Goal: Contribute content: Add original content to the website for others to see

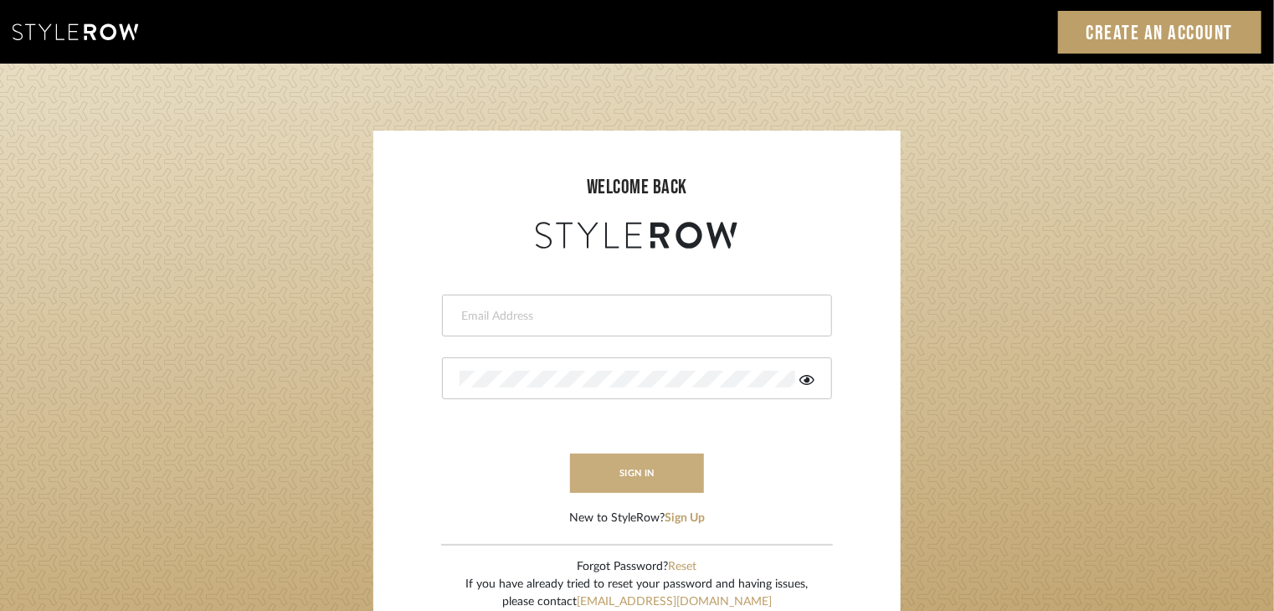
type input "[EMAIL_ADDRESS][PERSON_NAME][DOMAIN_NAME]"
click at [678, 470] on button "sign in" at bounding box center [637, 473] width 134 height 39
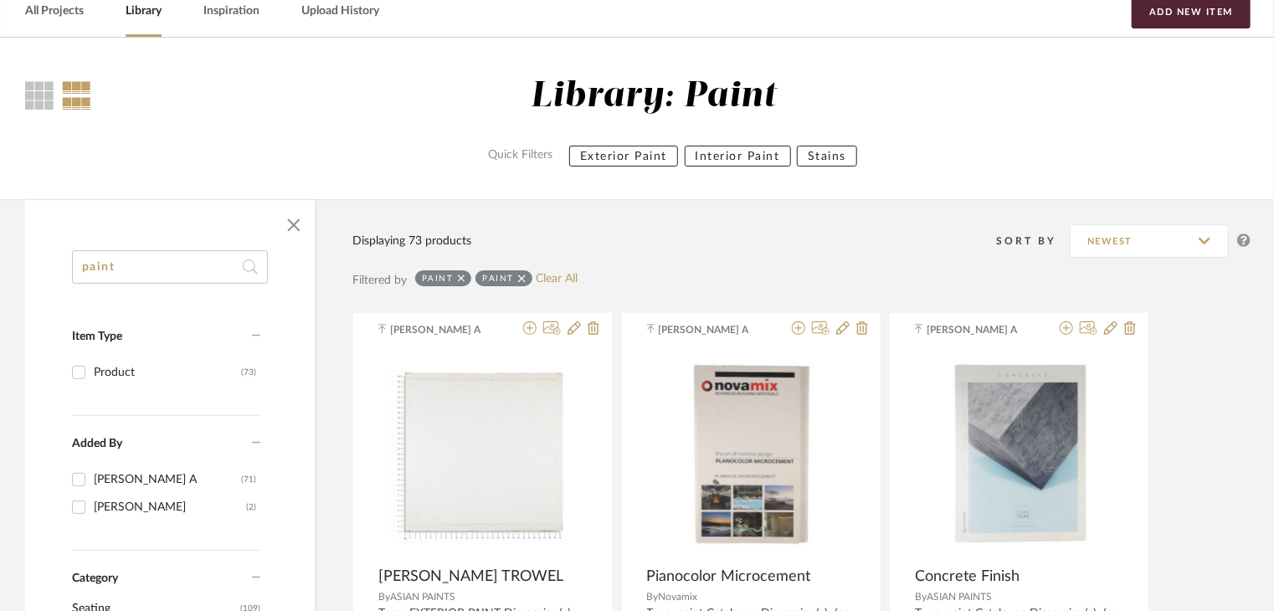
scroll to position [84, 0]
click at [169, 475] on div "[PERSON_NAME] A" at bounding box center [167, 478] width 147 height 27
click at [92, 475] on input "[PERSON_NAME] A (71)" at bounding box center [78, 478] width 27 height 27
checkbox input "true"
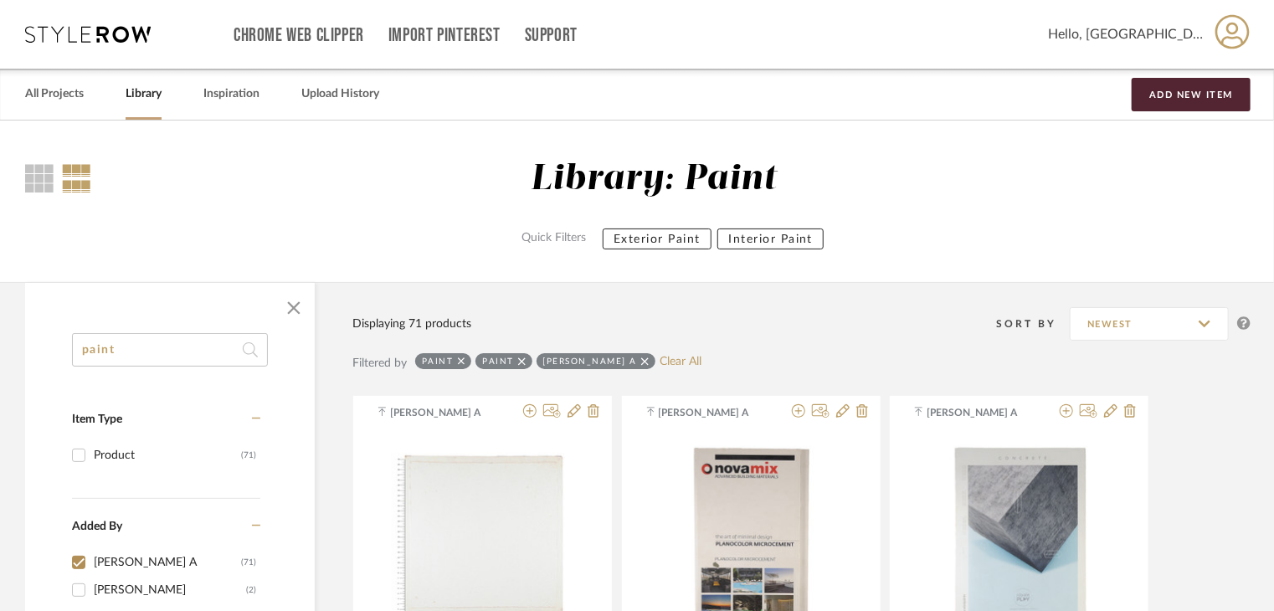
click at [143, 96] on link "Library" at bounding box center [144, 94] width 36 height 23
checkbox input "false"
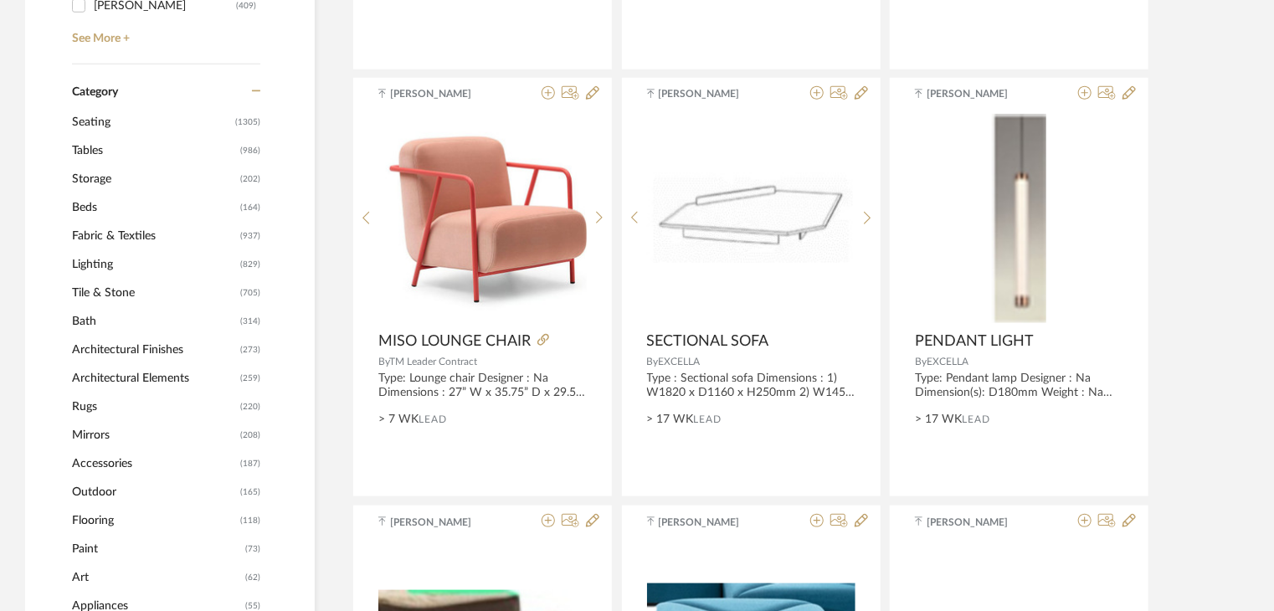
scroll to position [670, 0]
click at [131, 293] on span "Tile & Stone" at bounding box center [154, 293] width 164 height 28
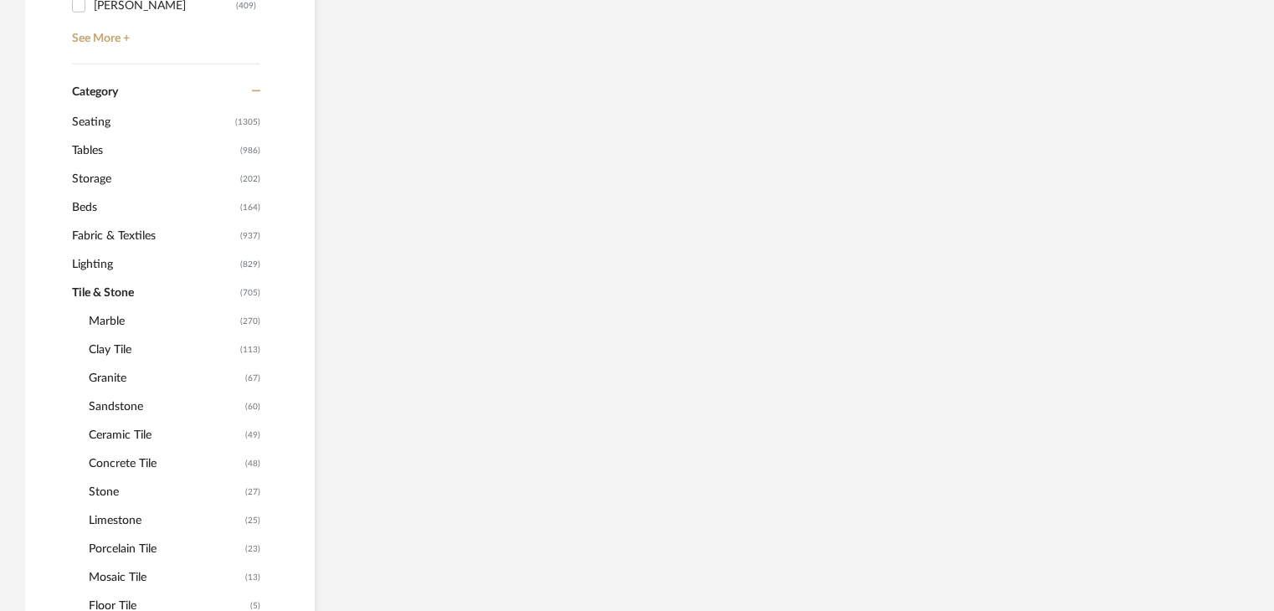
click at [131, 293] on span "Tile & Stone" at bounding box center [154, 293] width 164 height 28
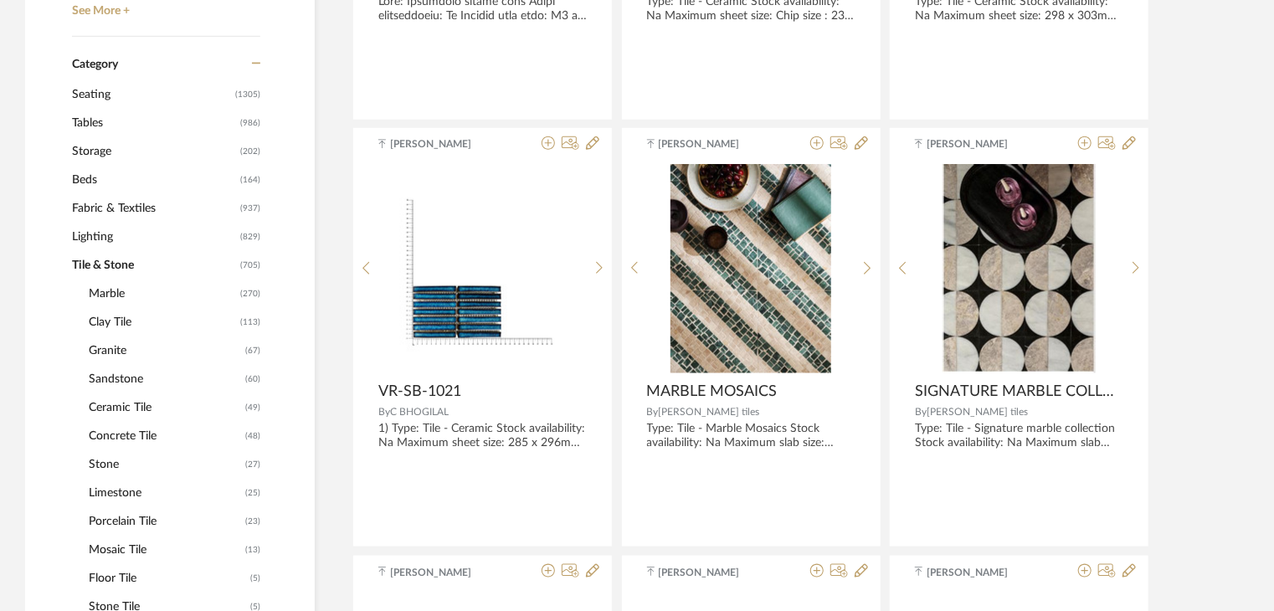
scroll to position [691, 0]
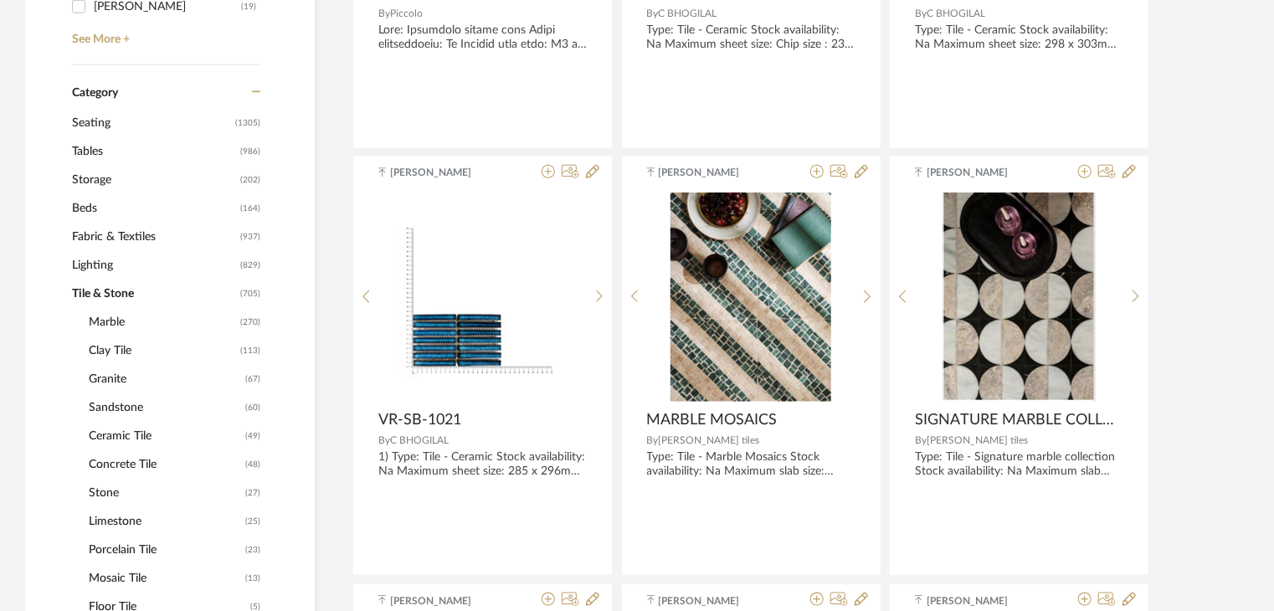
click at [127, 316] on span "Marble" at bounding box center [162, 322] width 147 height 28
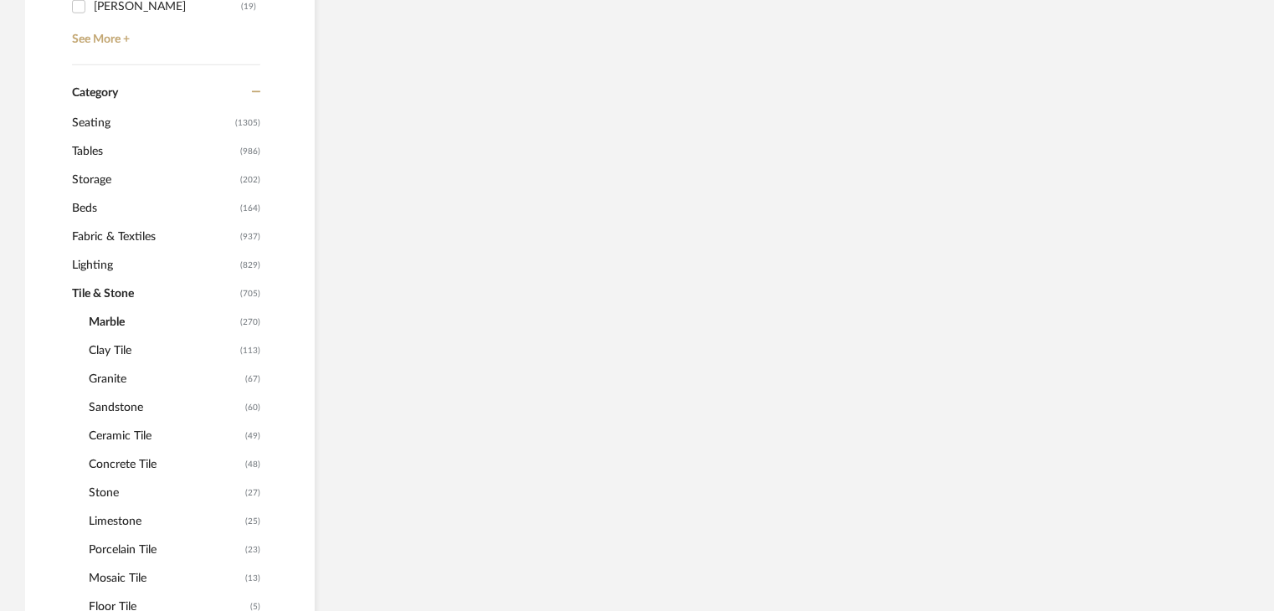
click at [127, 316] on span "Marble" at bounding box center [162, 322] width 147 height 28
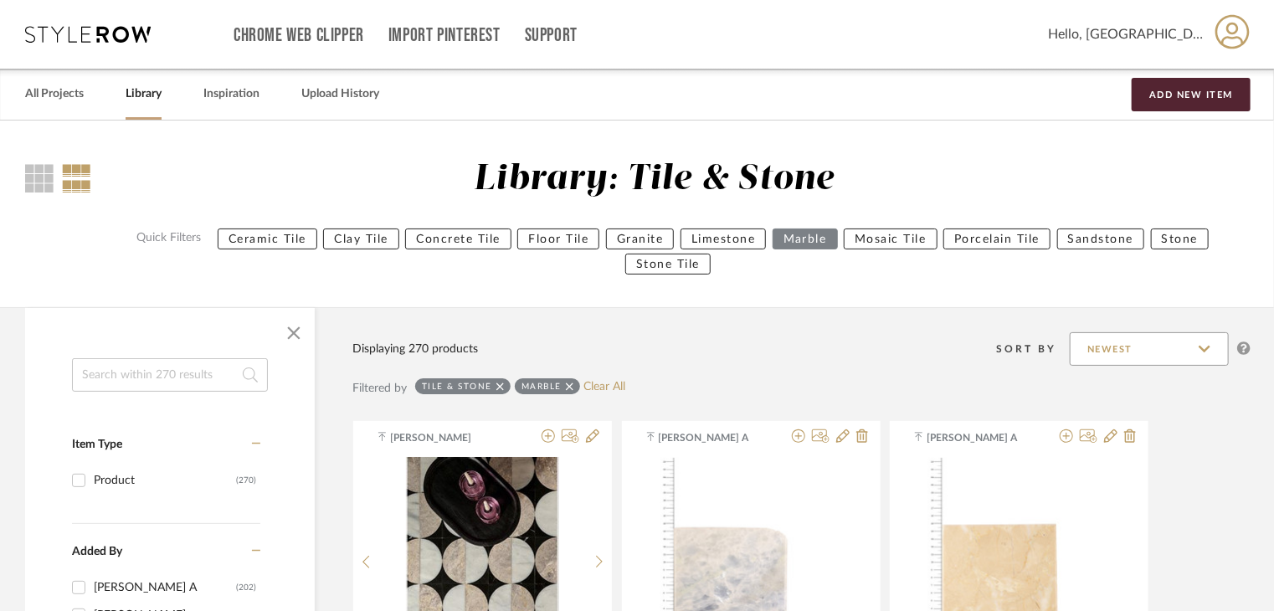
click at [1195, 348] on input "Newest" at bounding box center [1149, 348] width 159 height 33
click at [1201, 347] on input "Newest" at bounding box center [1149, 348] width 159 height 33
click at [157, 369] on input at bounding box center [170, 374] width 196 height 33
paste input "TS-MR-018-PL"
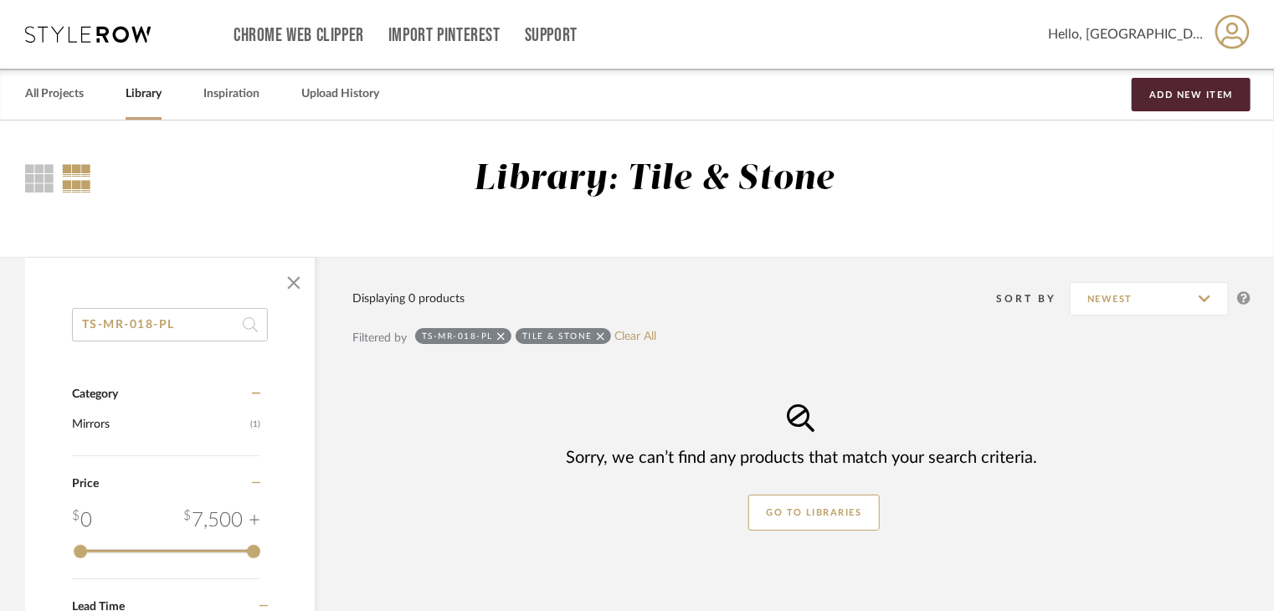
type input "TS-MR-018-PL"
click at [502, 331] on icon at bounding box center [501, 337] width 8 height 12
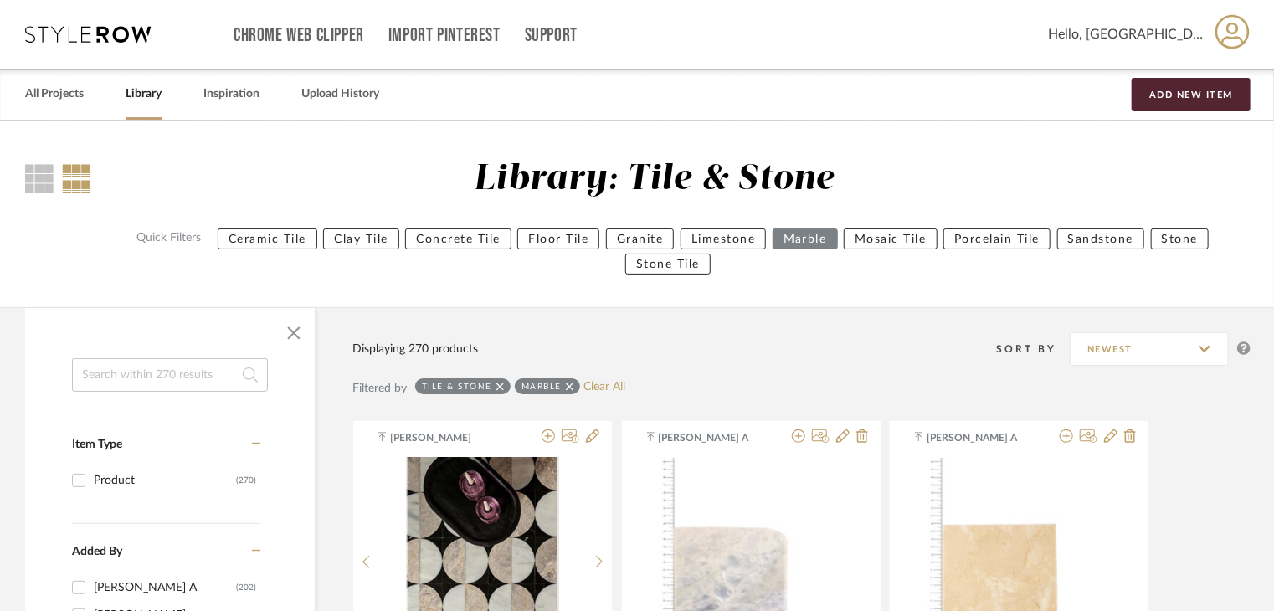
click at [181, 379] on input at bounding box center [170, 374] width 196 height 33
paste input "E200471D8631602F0488DF53"
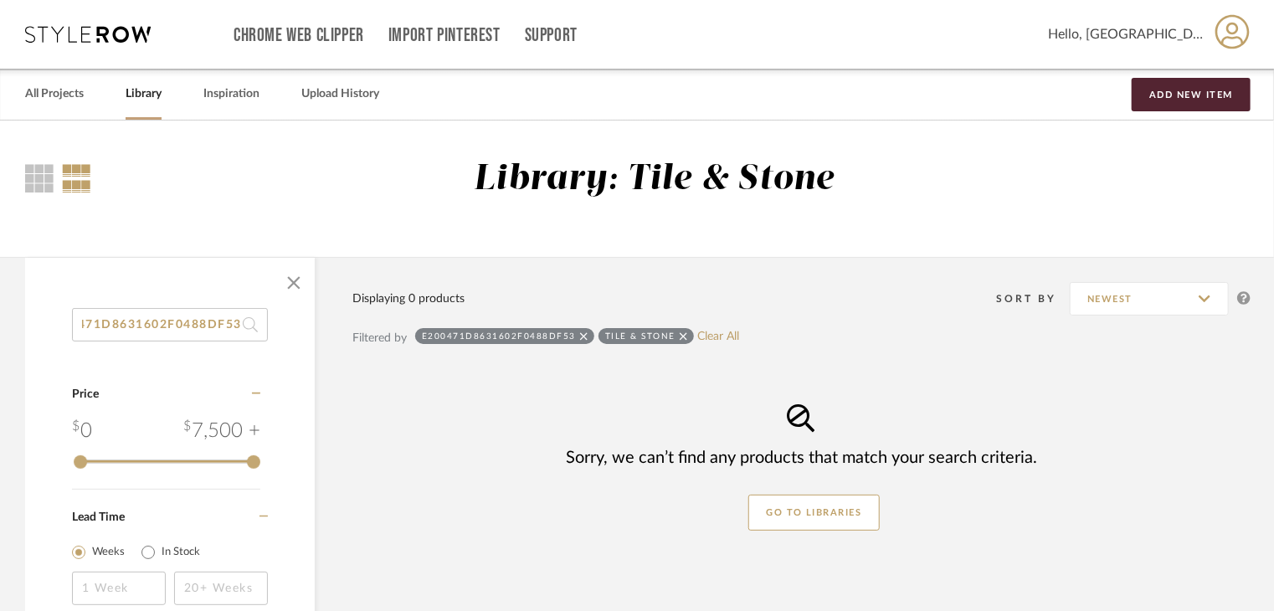
type input "E200471D8631602F0488DF53"
click at [580, 332] on icon at bounding box center [584, 336] width 8 height 8
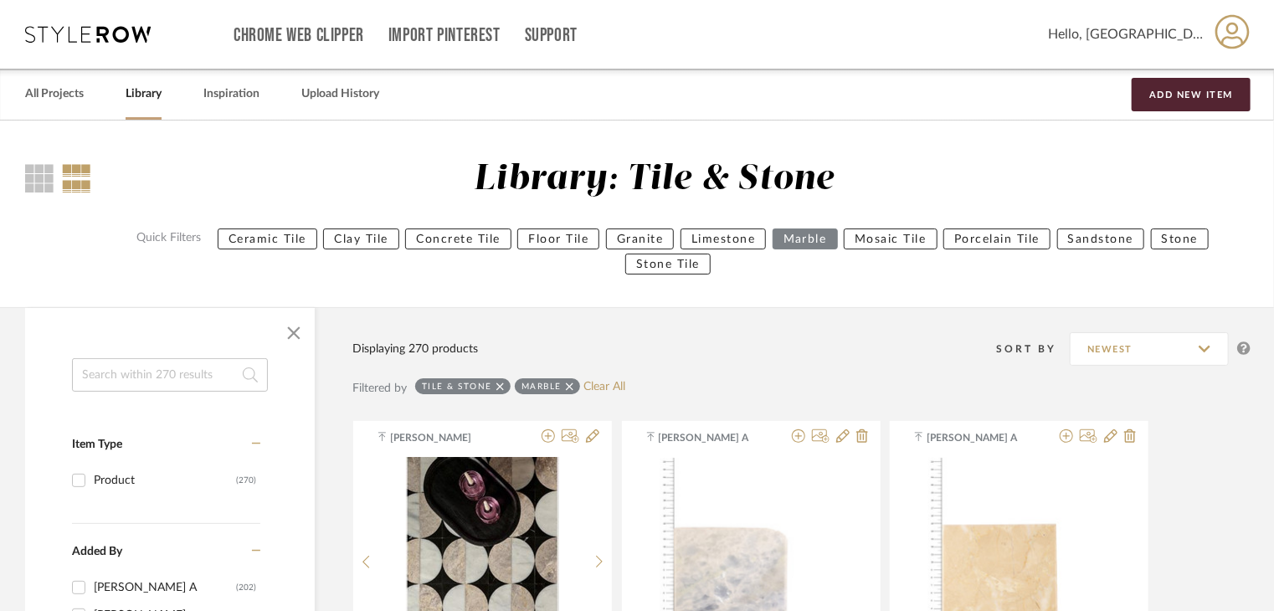
click at [97, 376] on input at bounding box center [170, 374] width 196 height 33
paste input "Black Marcquina"
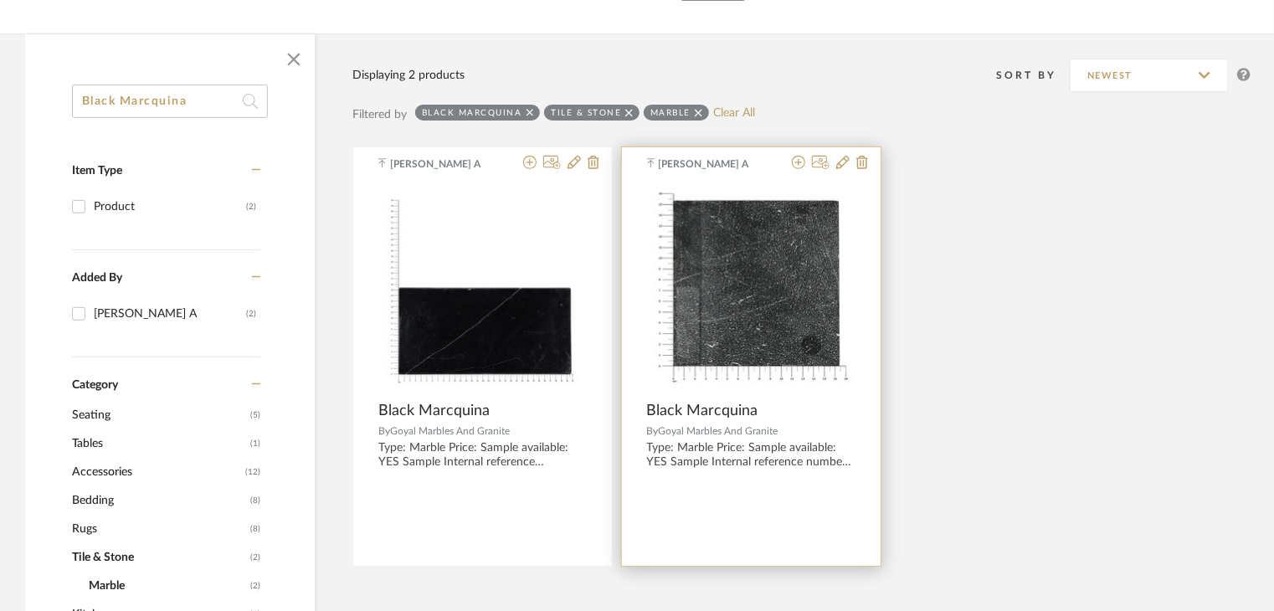
scroll to position [251, 0]
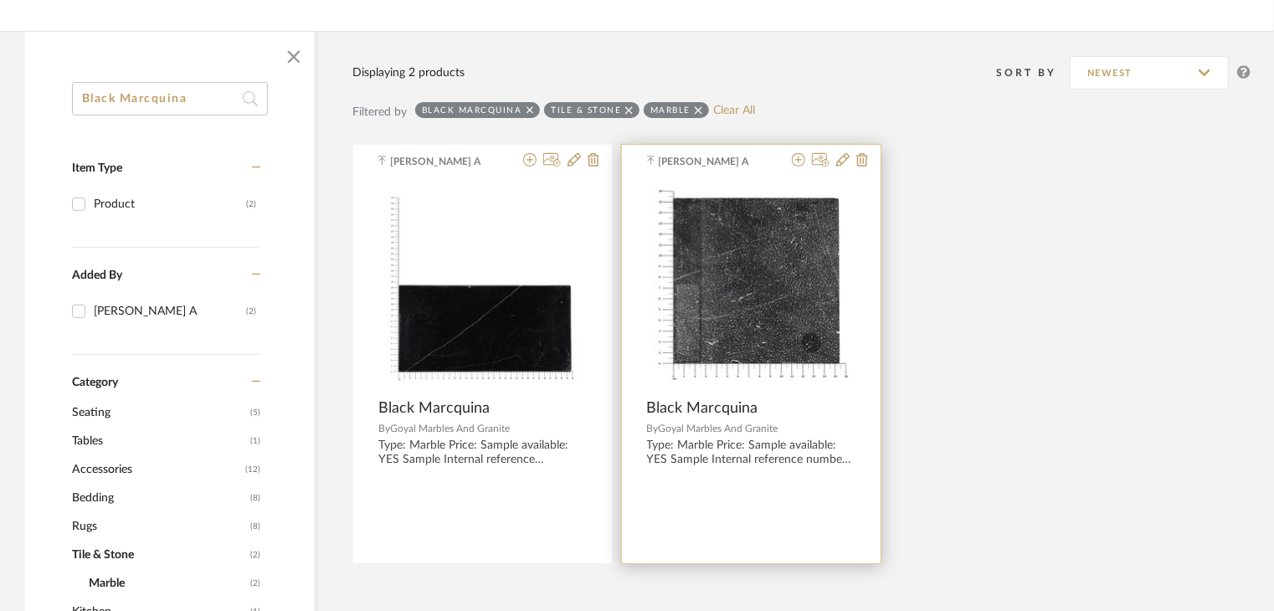
type input "Black Marcquina"
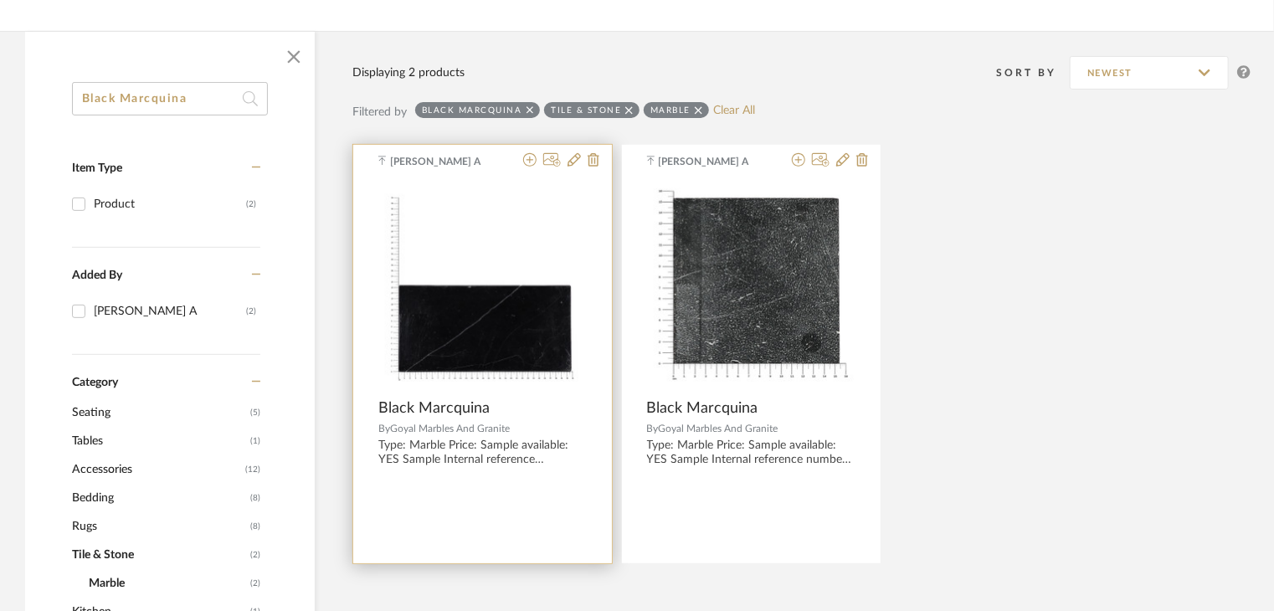
click at [554, 326] on img "0" at bounding box center [482, 286] width 208 height 208
click at [505, 322] on img "0" at bounding box center [482, 286] width 208 height 208
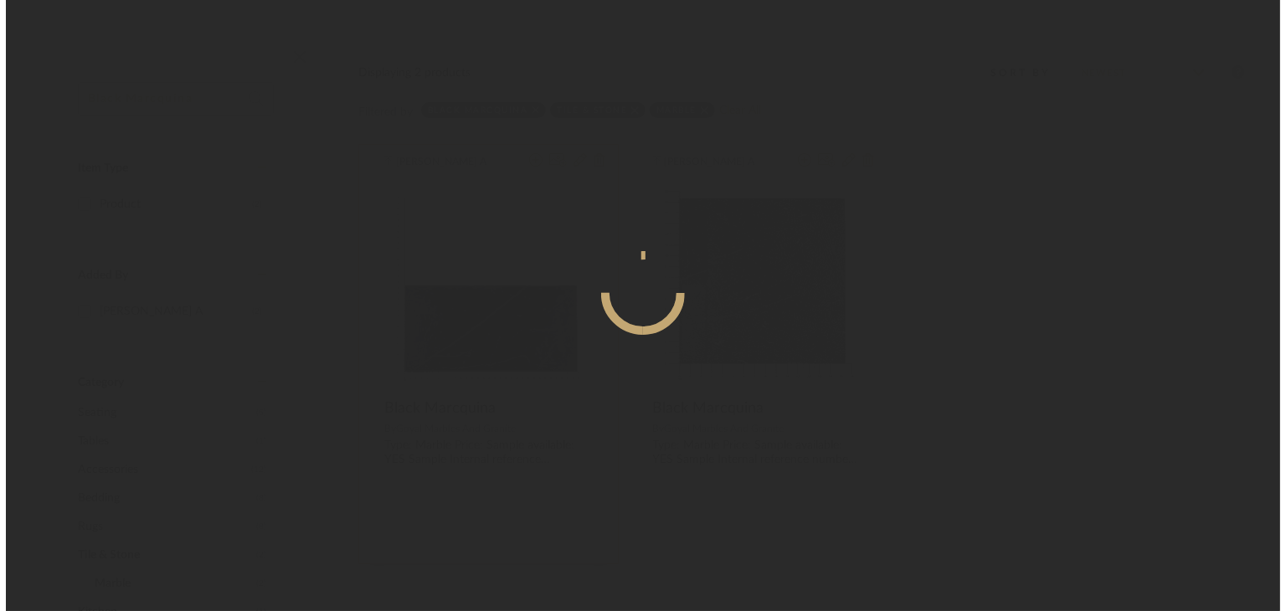
scroll to position [0, 0]
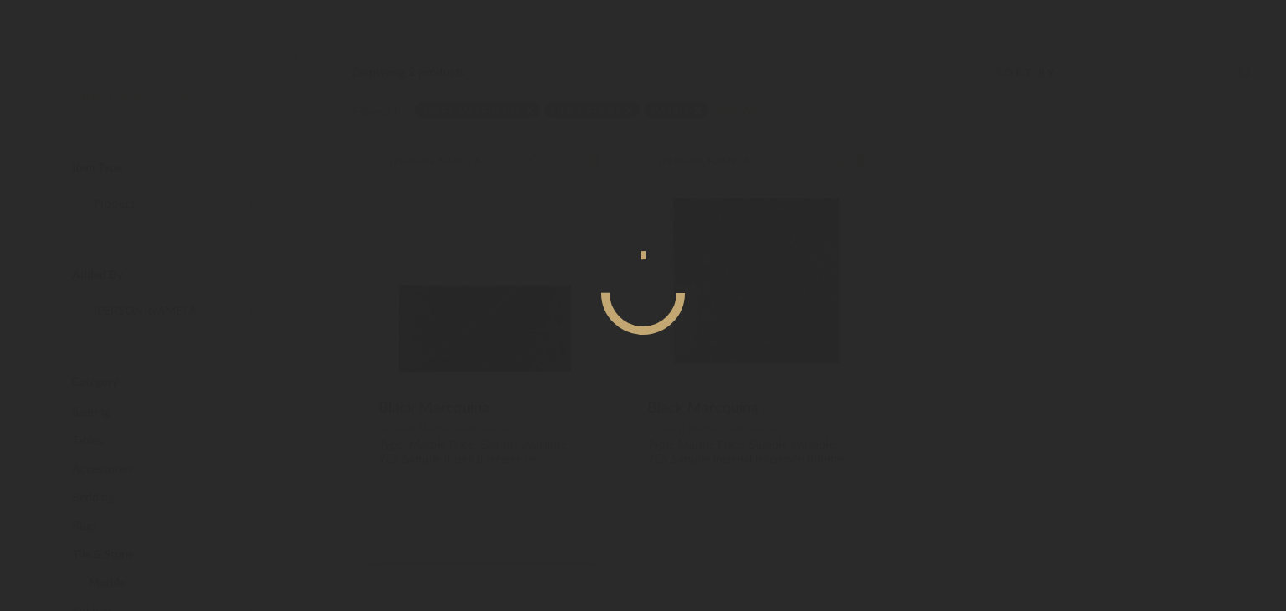
click at [505, 322] on div at bounding box center [643, 293] width 409 height 84
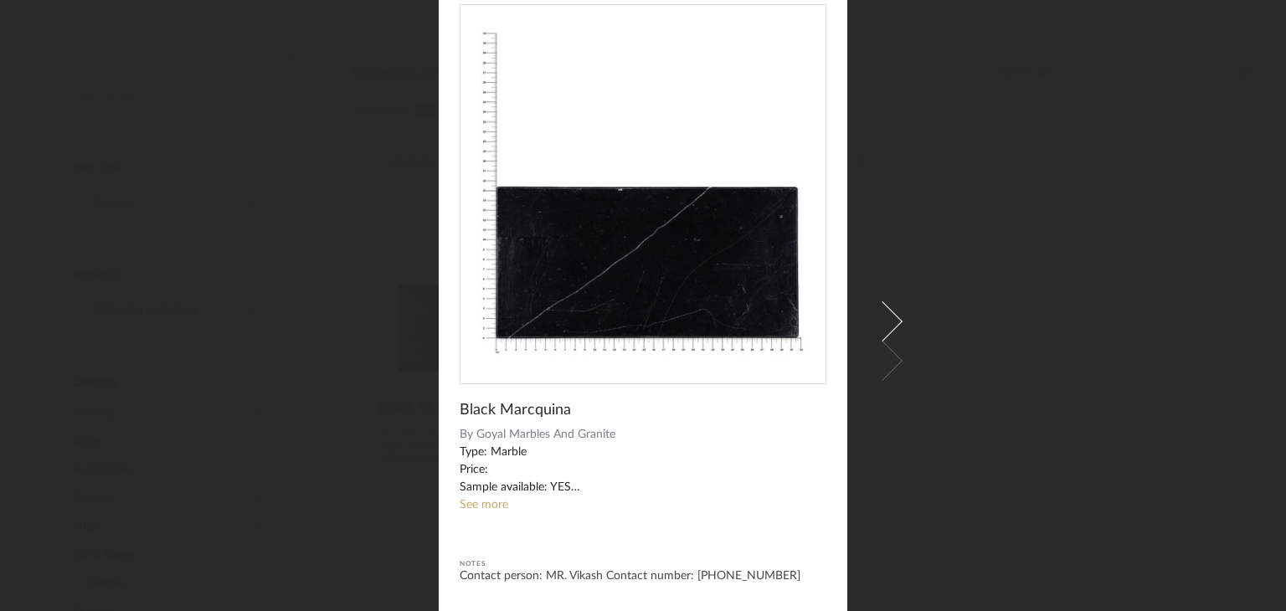
scroll to position [110, 0]
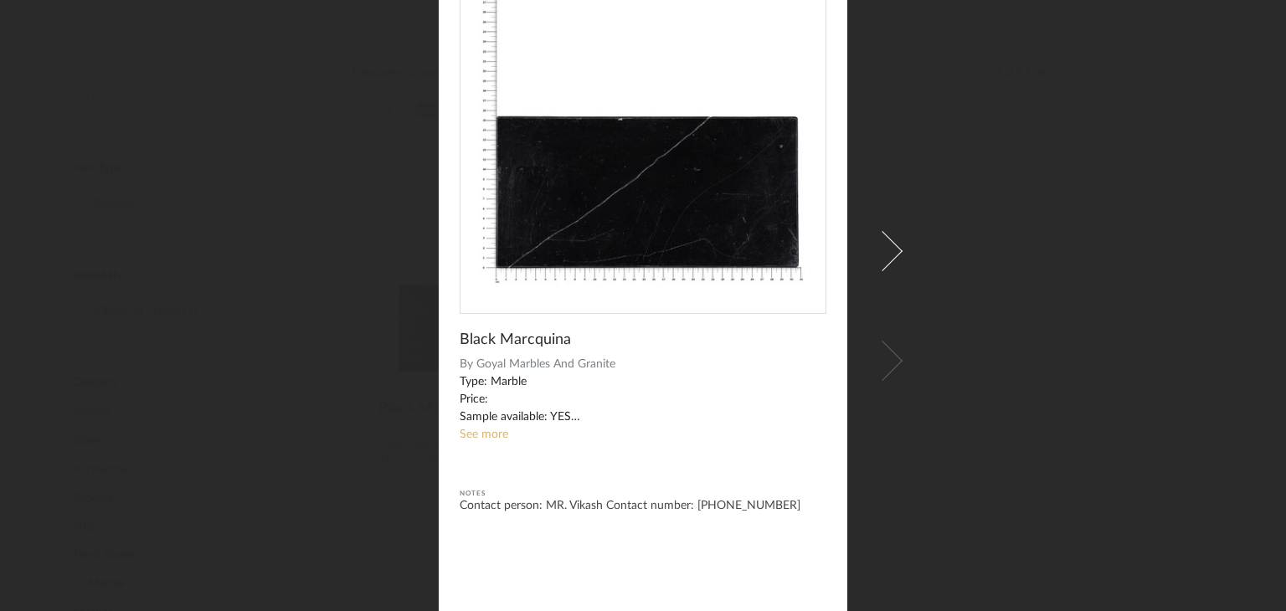
click at [482, 429] on link "See more" at bounding box center [484, 435] width 49 height 12
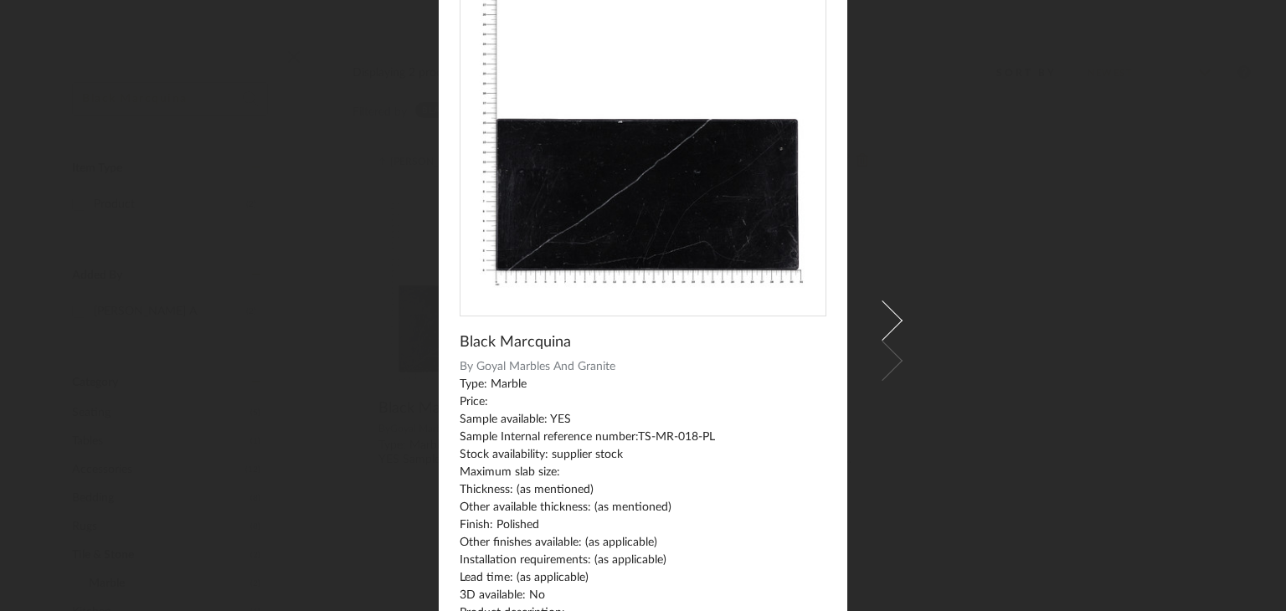
scroll to position [0, 0]
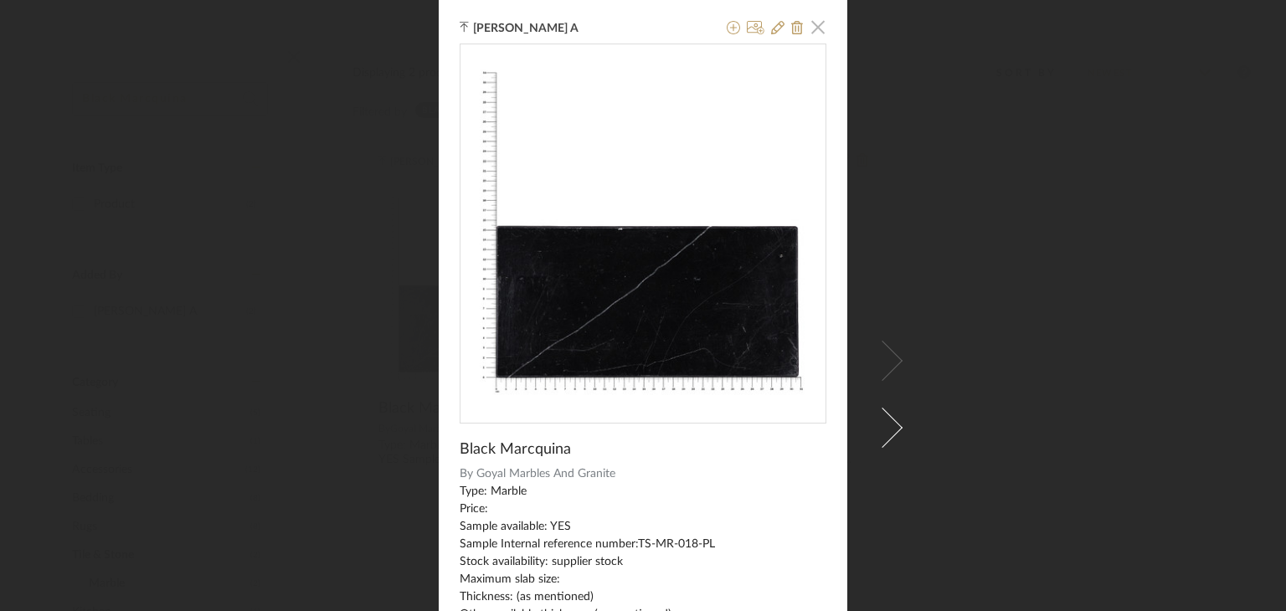
click at [804, 28] on span "button" at bounding box center [817, 26] width 33 height 33
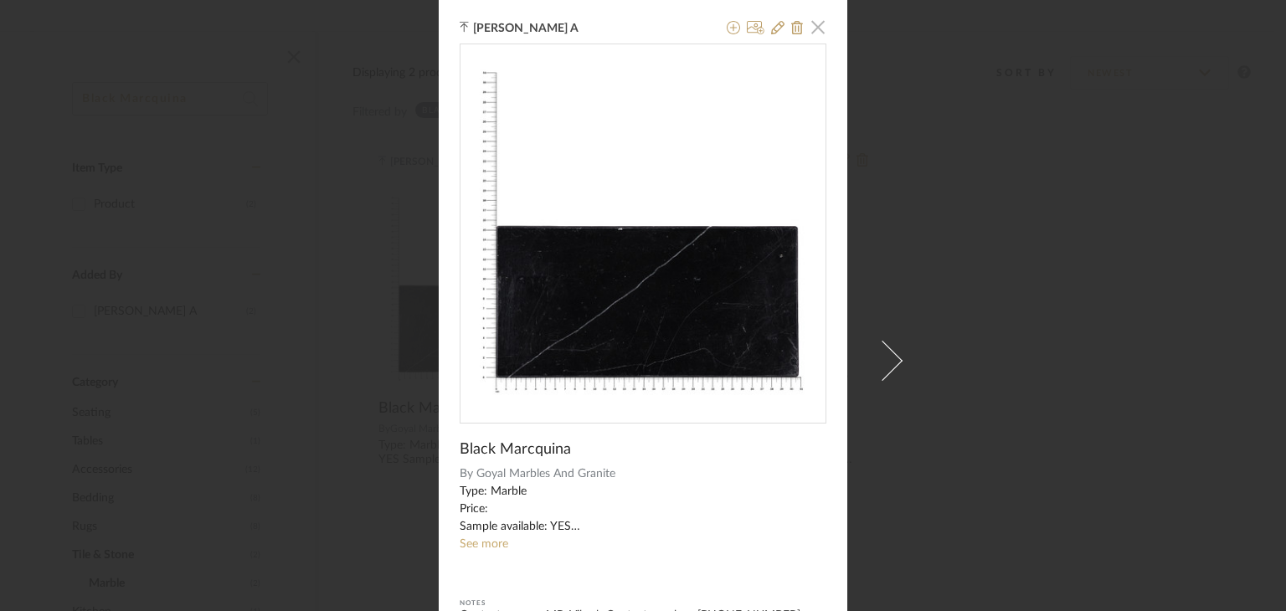
click at [807, 25] on span "button" at bounding box center [817, 26] width 33 height 33
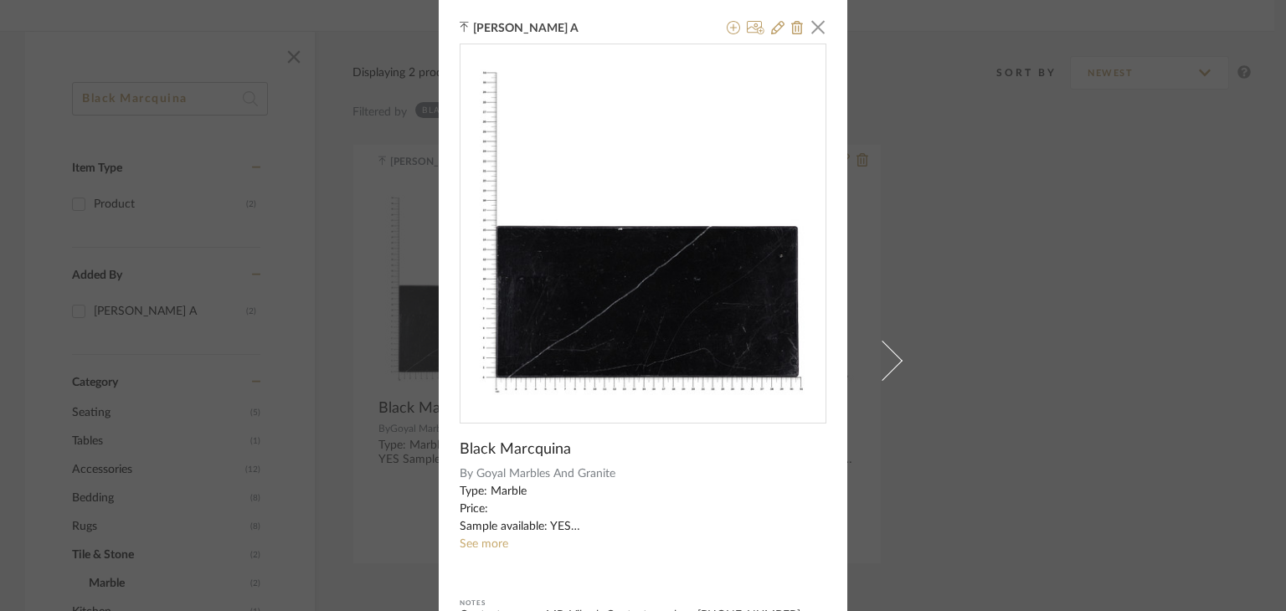
click at [974, 262] on div "[PERSON_NAME] A × Black Marcquina By Goyal Marbles And Granite Type: Marble Pri…" at bounding box center [643, 305] width 1286 height 611
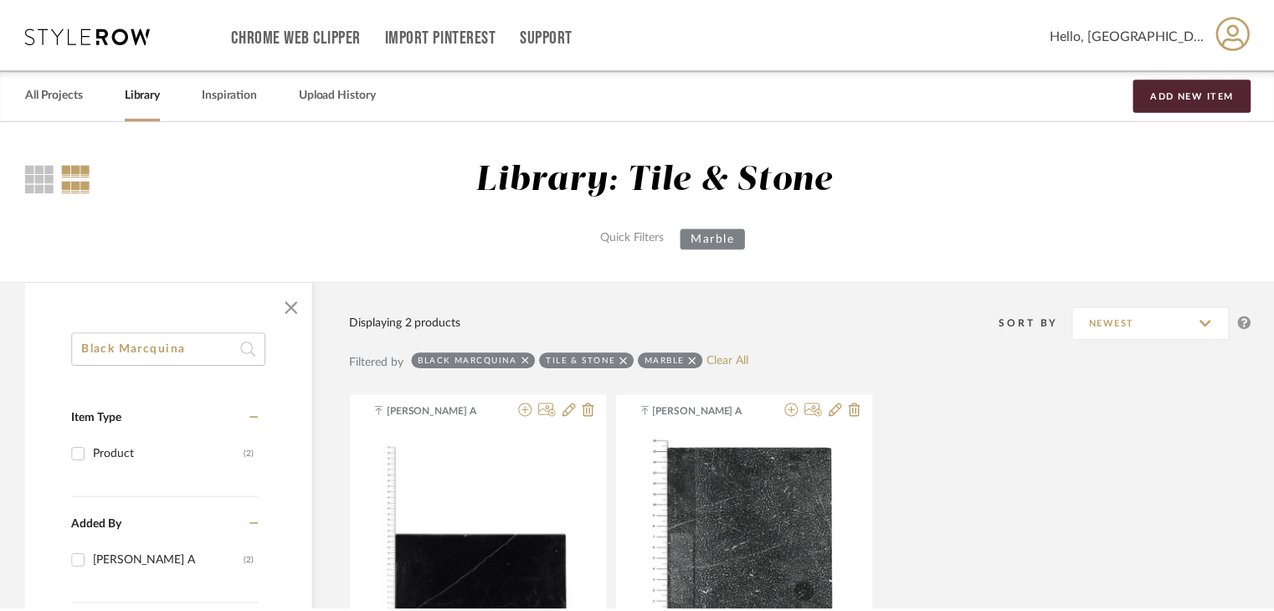
scroll to position [251, 0]
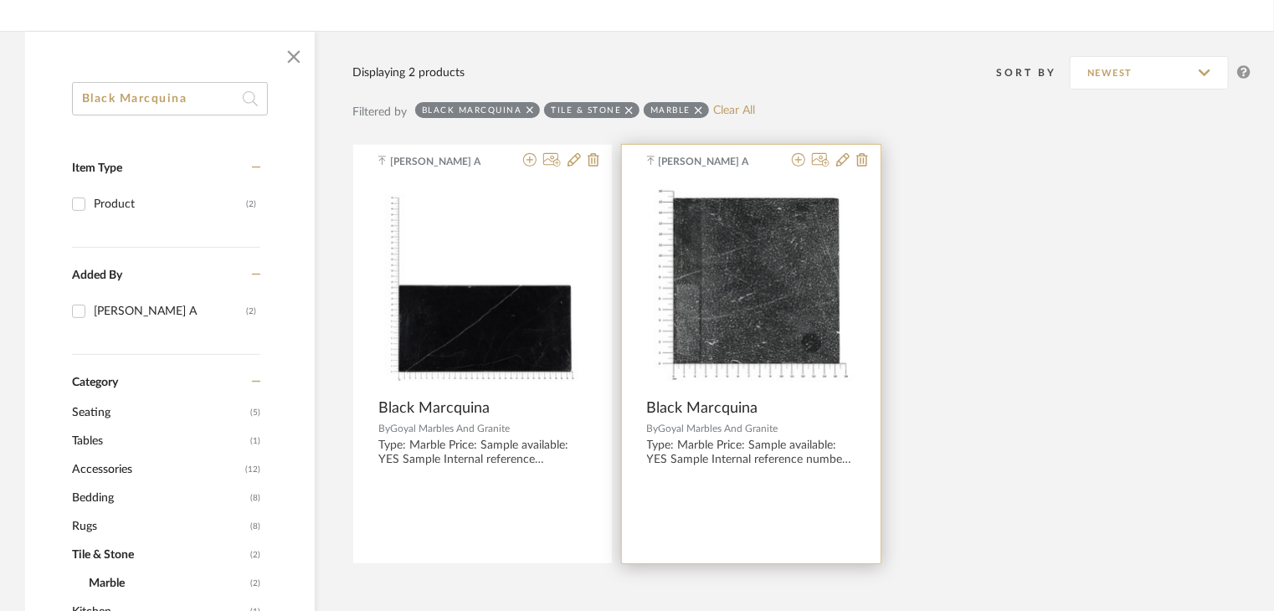
click at [729, 235] on img "0" at bounding box center [751, 286] width 208 height 208
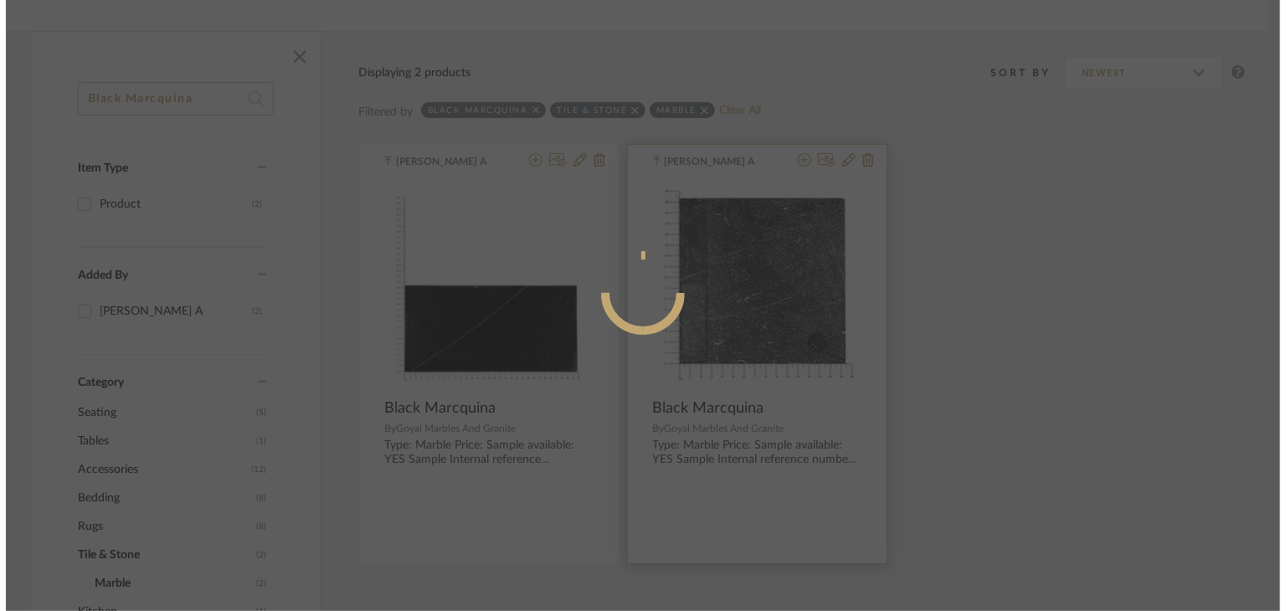
scroll to position [0, 0]
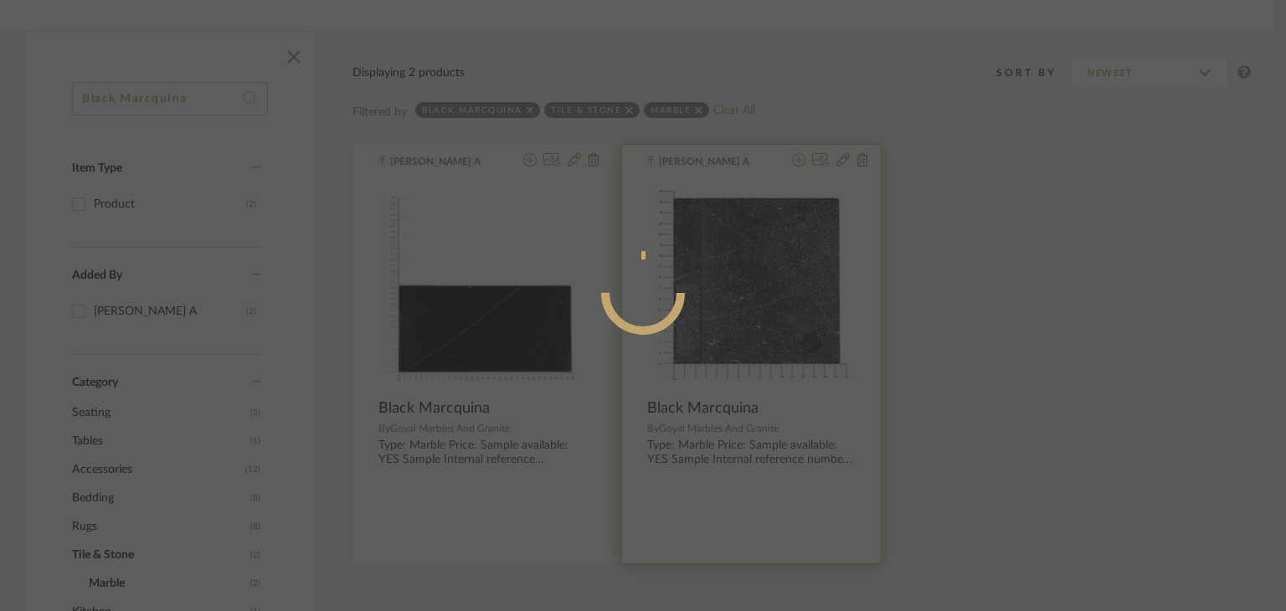
click at [729, 235] on mat-dialog-content at bounding box center [643, 360] width 409 height 721
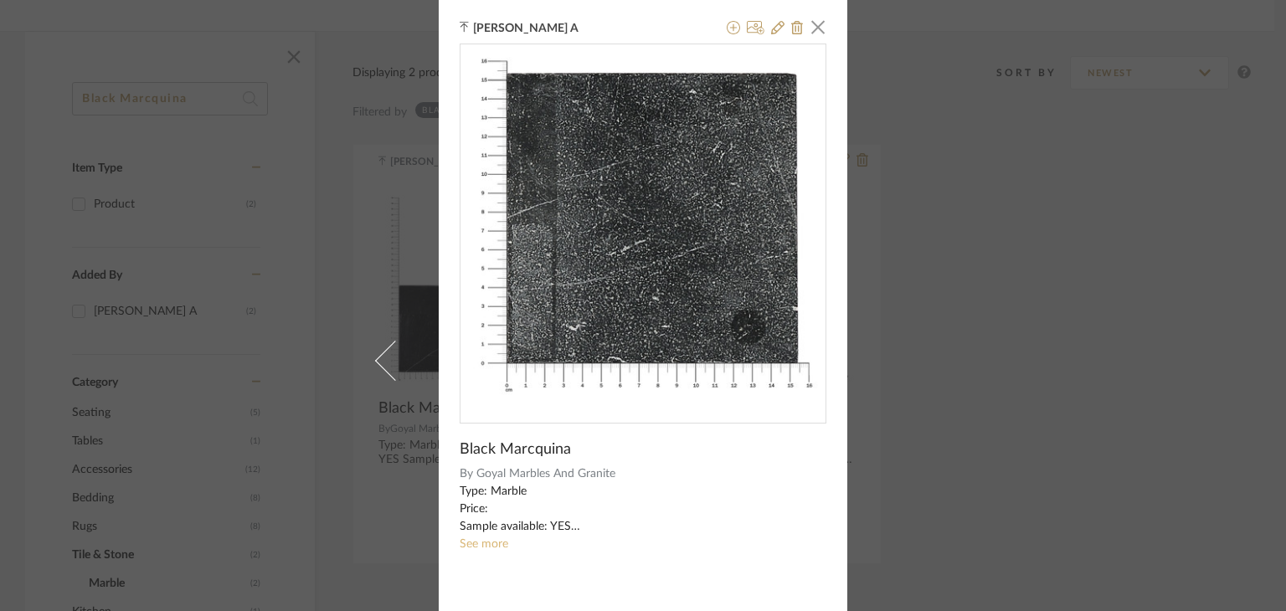
click at [476, 538] on link "See more" at bounding box center [484, 544] width 49 height 12
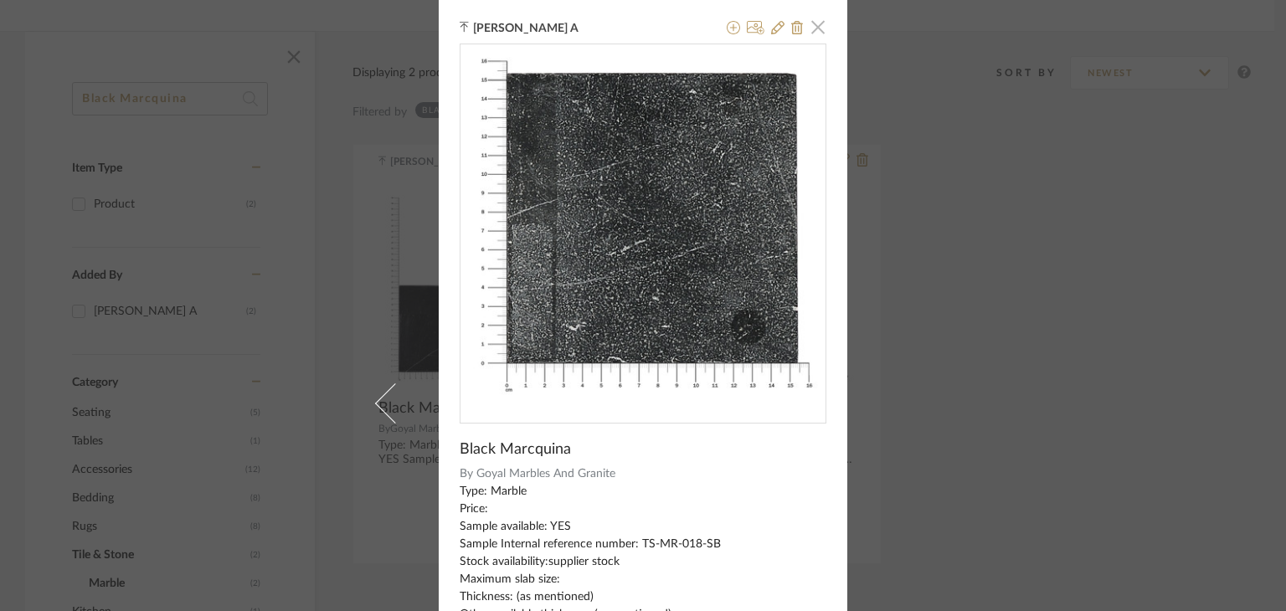
click at [818, 28] on span "button" at bounding box center [817, 26] width 33 height 33
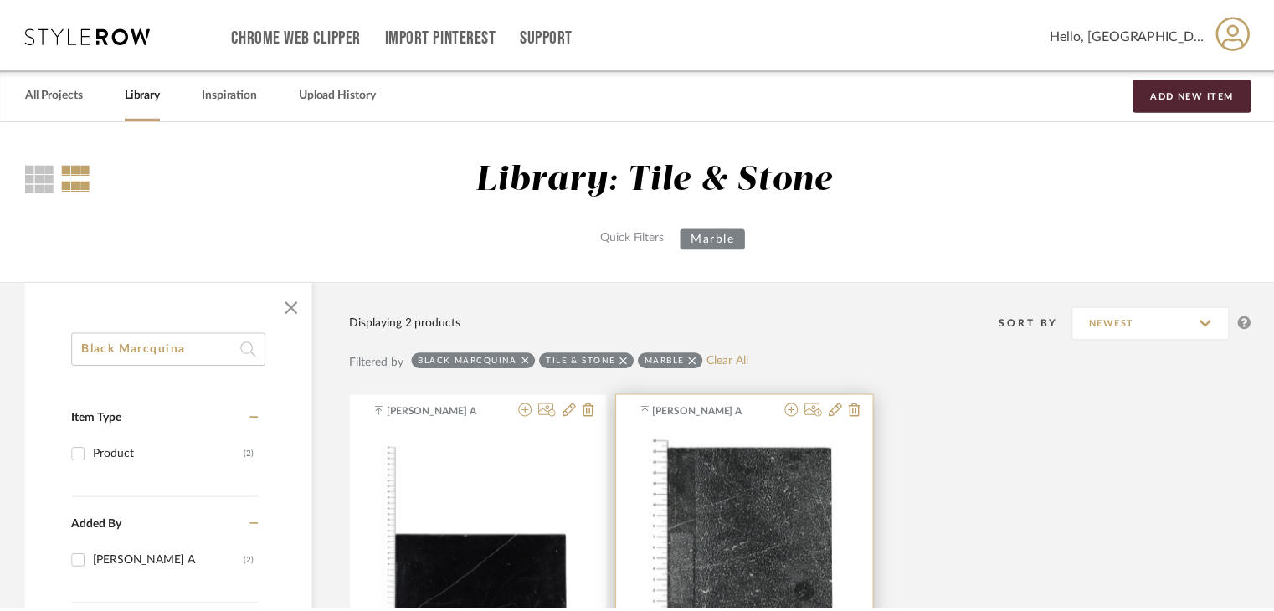
scroll to position [251, 0]
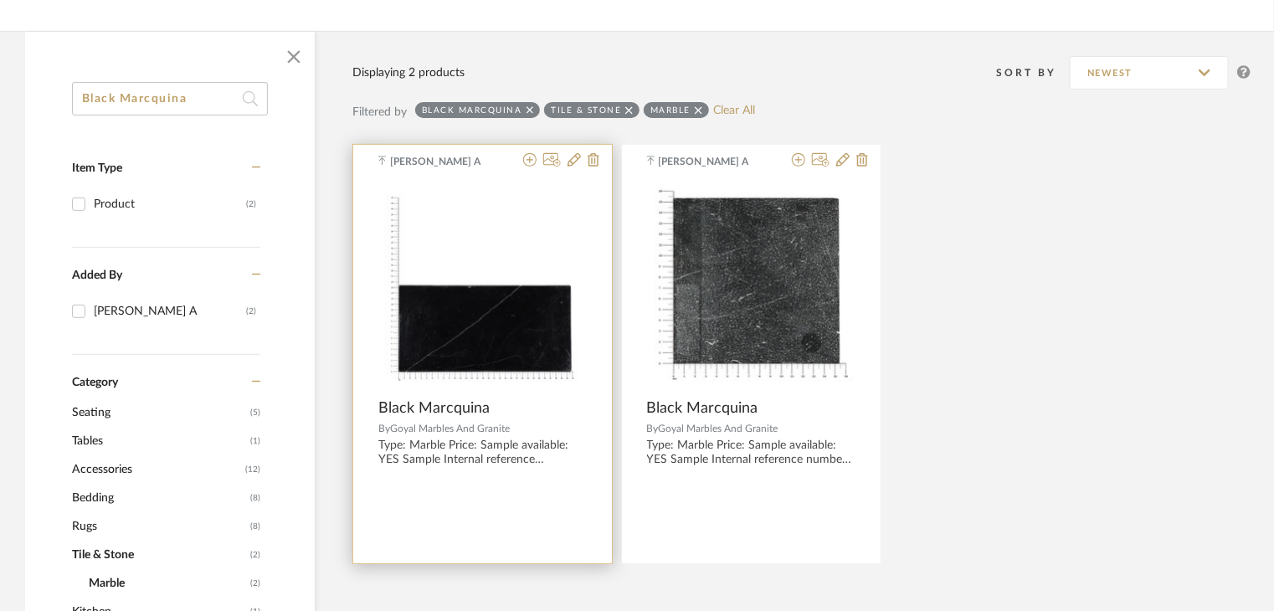
click at [507, 349] on img "0" at bounding box center [482, 286] width 208 height 208
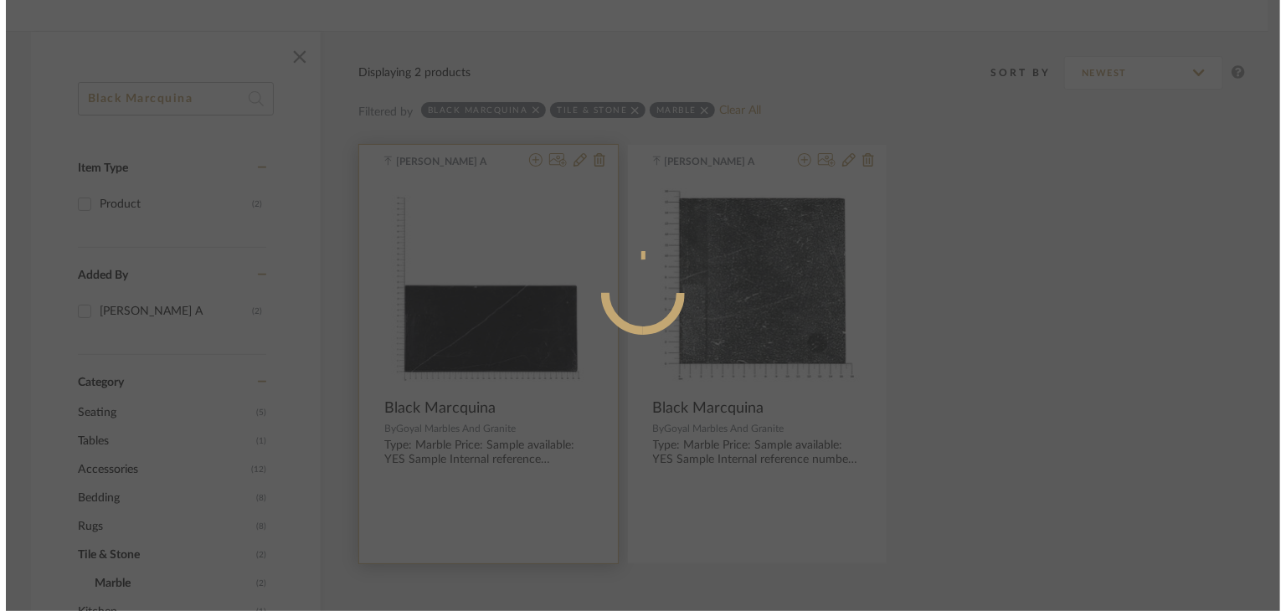
scroll to position [0, 0]
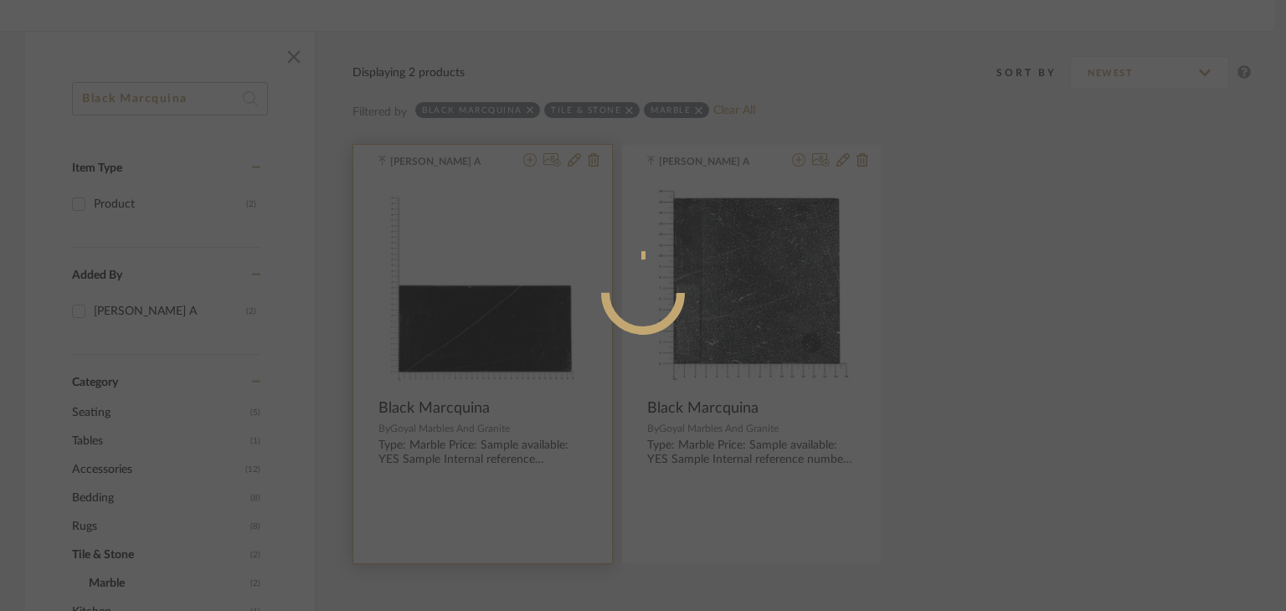
click at [507, 349] on mat-dialog-content at bounding box center [643, 360] width 409 height 721
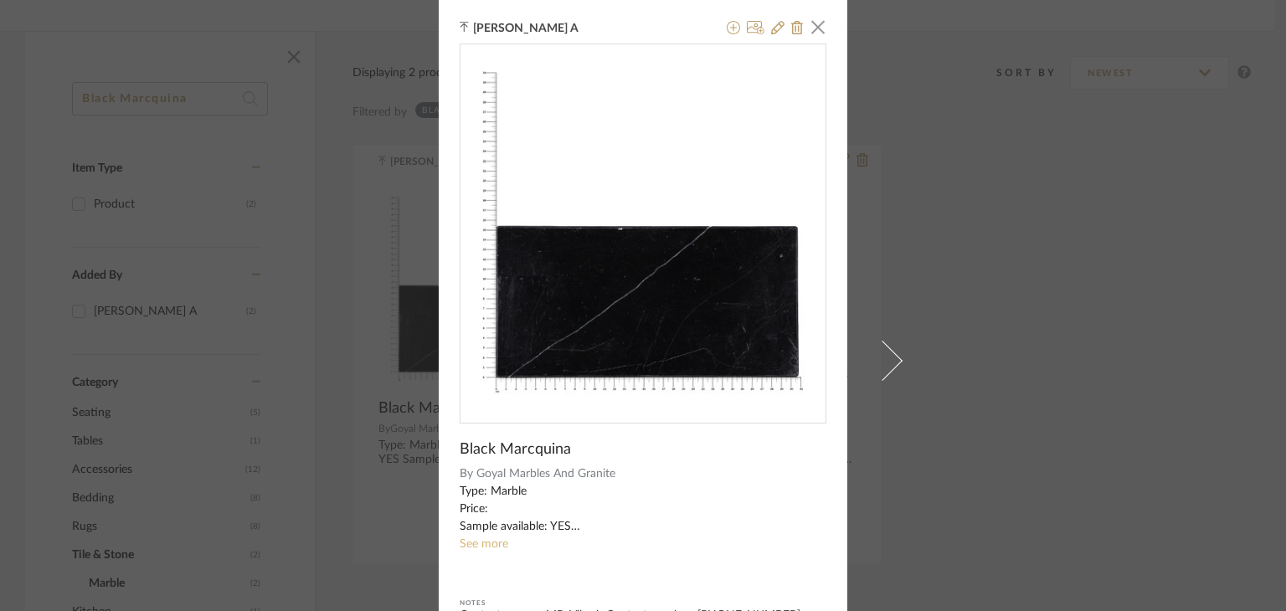
click at [474, 544] on link "See more" at bounding box center [484, 544] width 49 height 12
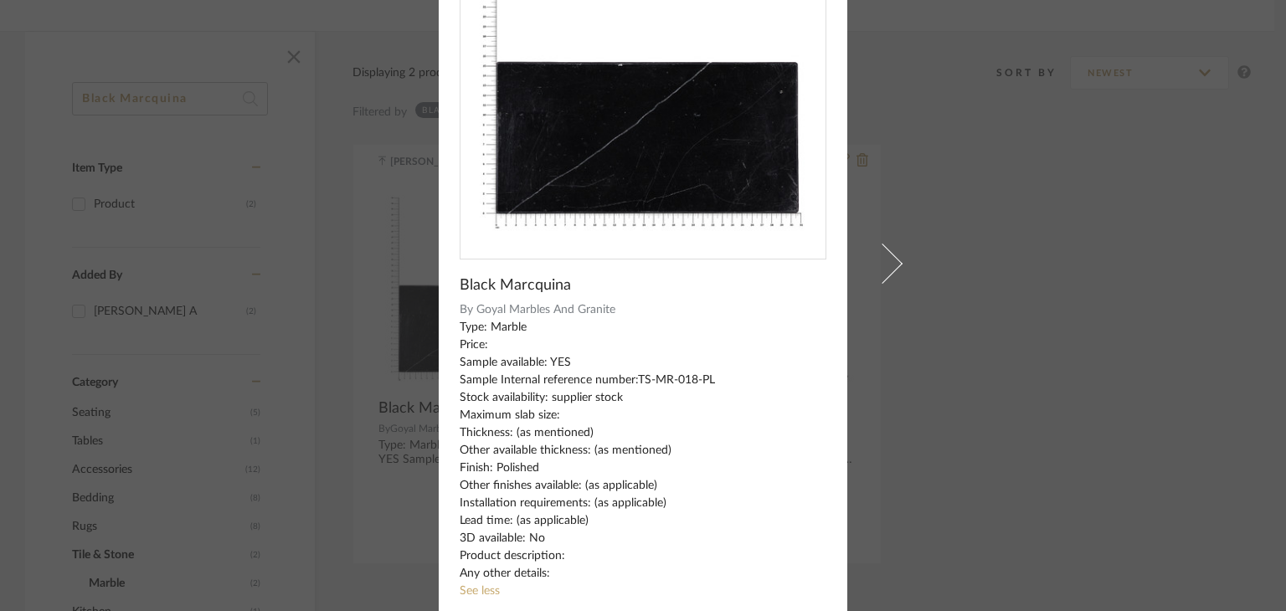
scroll to position [244, 0]
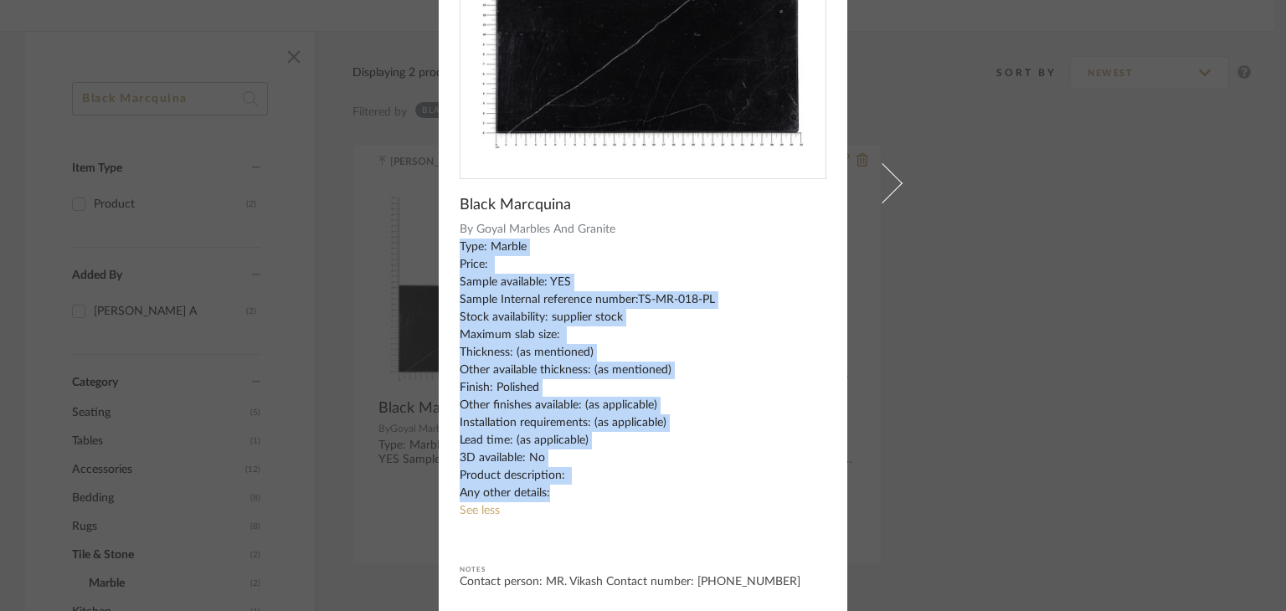
drag, startPoint x: 454, startPoint y: 244, endPoint x: 568, endPoint y: 486, distance: 268.1
click at [568, 486] on div "Type: Marble Price: Sample available: YES Sample Internal reference number:TS-M…" at bounding box center [643, 371] width 367 height 264
copy div "Type: Marble Price: Sample available: YES Sample Internal reference number:TS-M…"
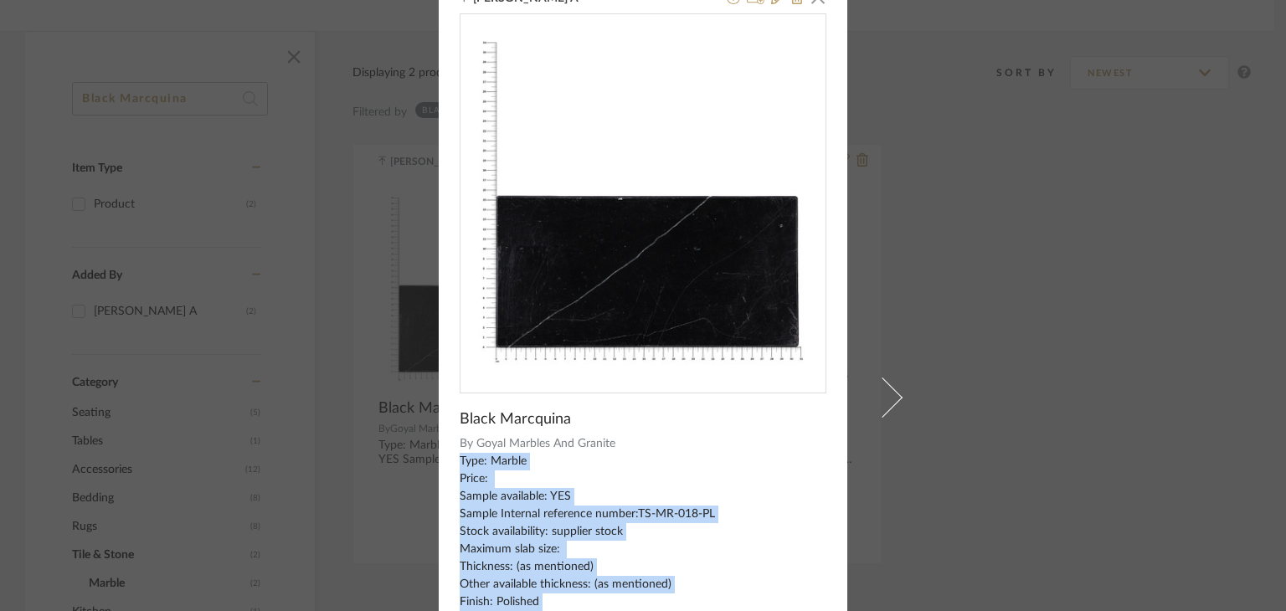
scroll to position [0, 0]
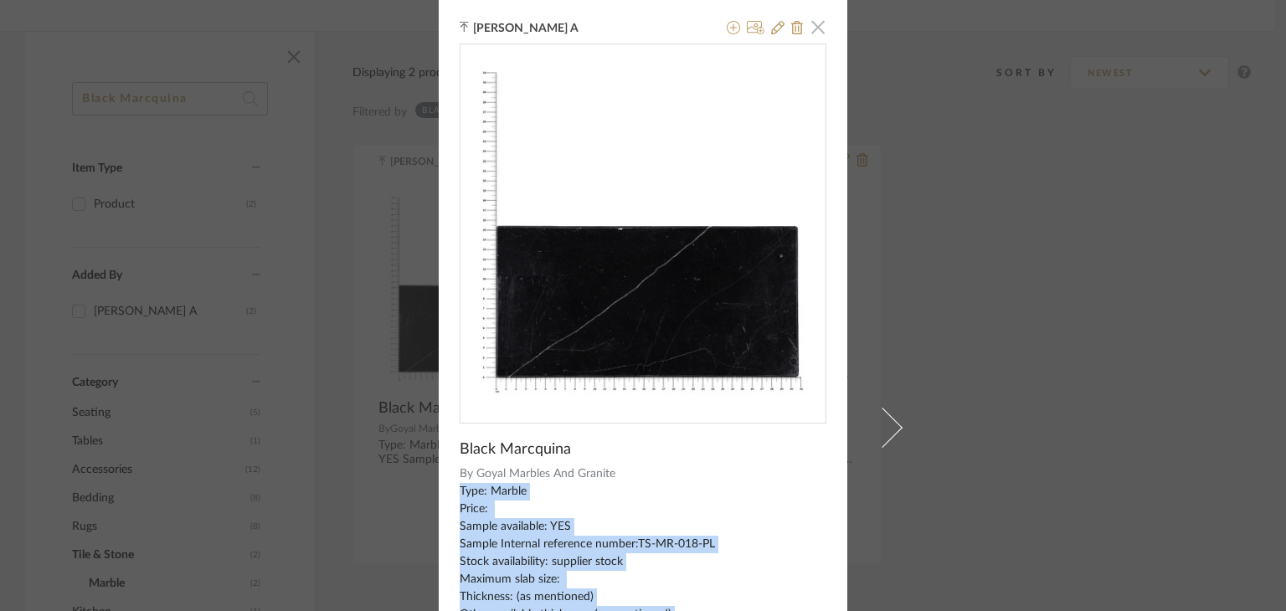
click at [801, 29] on span "button" at bounding box center [817, 26] width 33 height 33
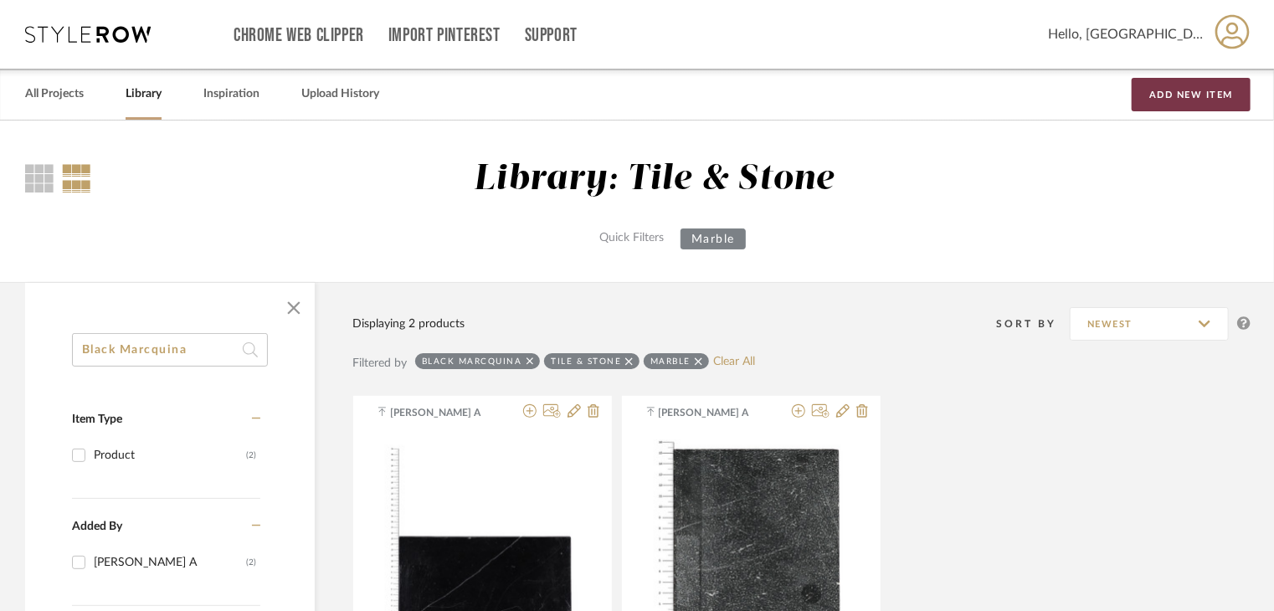
click at [1195, 87] on button "Add New Item" at bounding box center [1191, 94] width 119 height 33
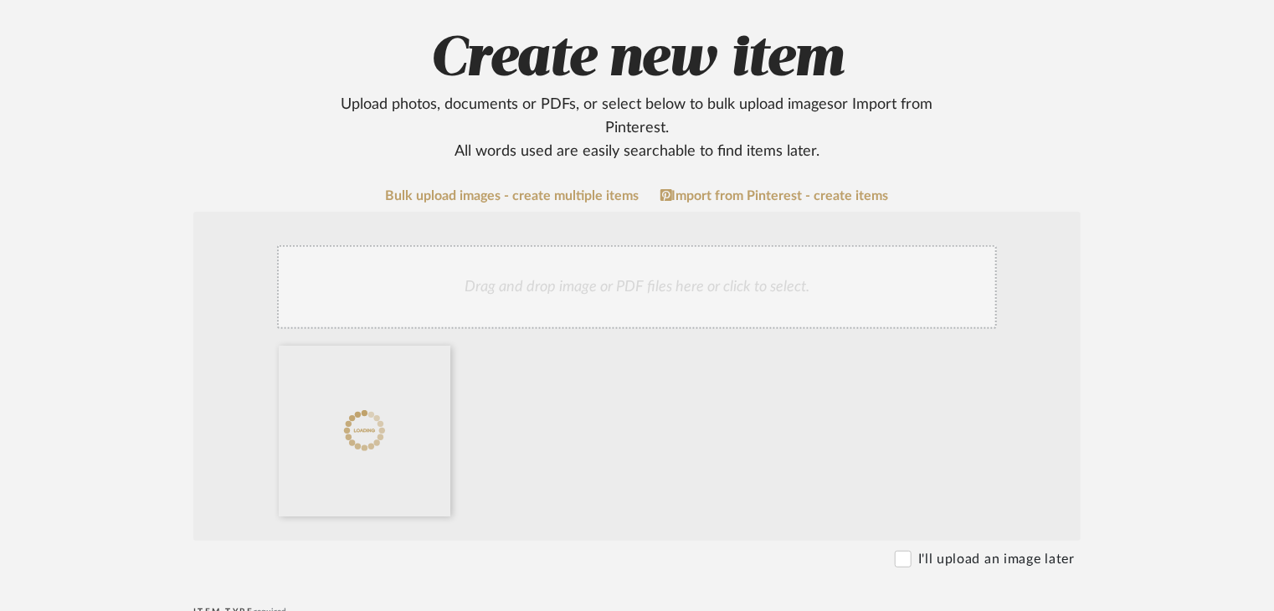
scroll to position [419, 0]
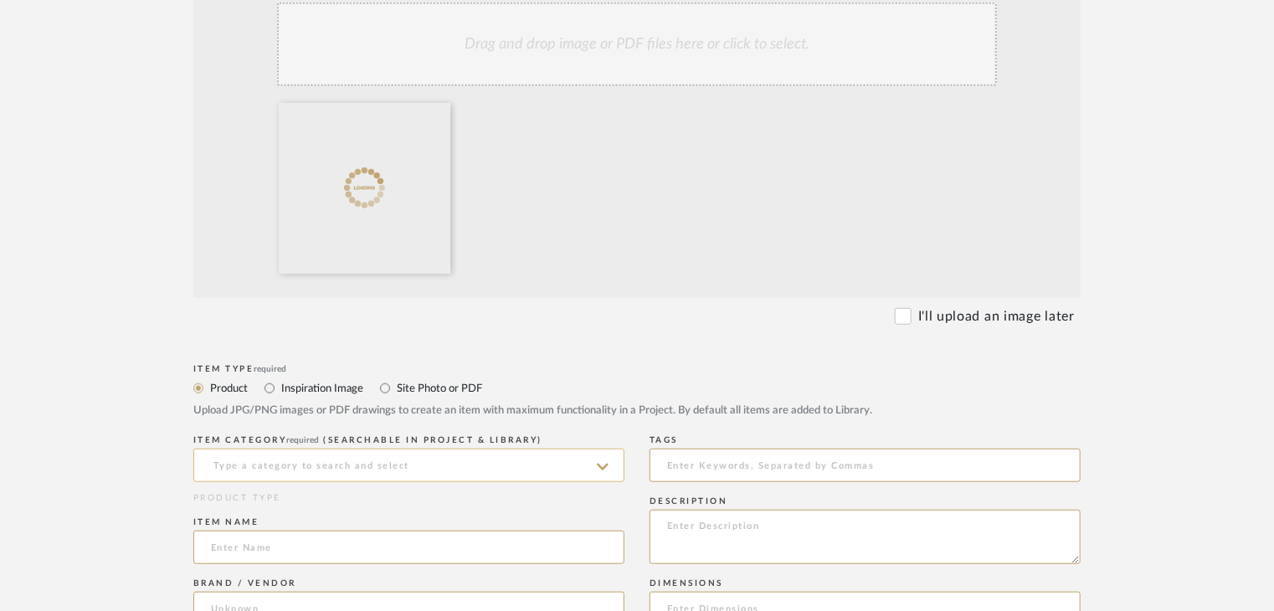
click at [286, 458] on input at bounding box center [408, 465] width 431 height 33
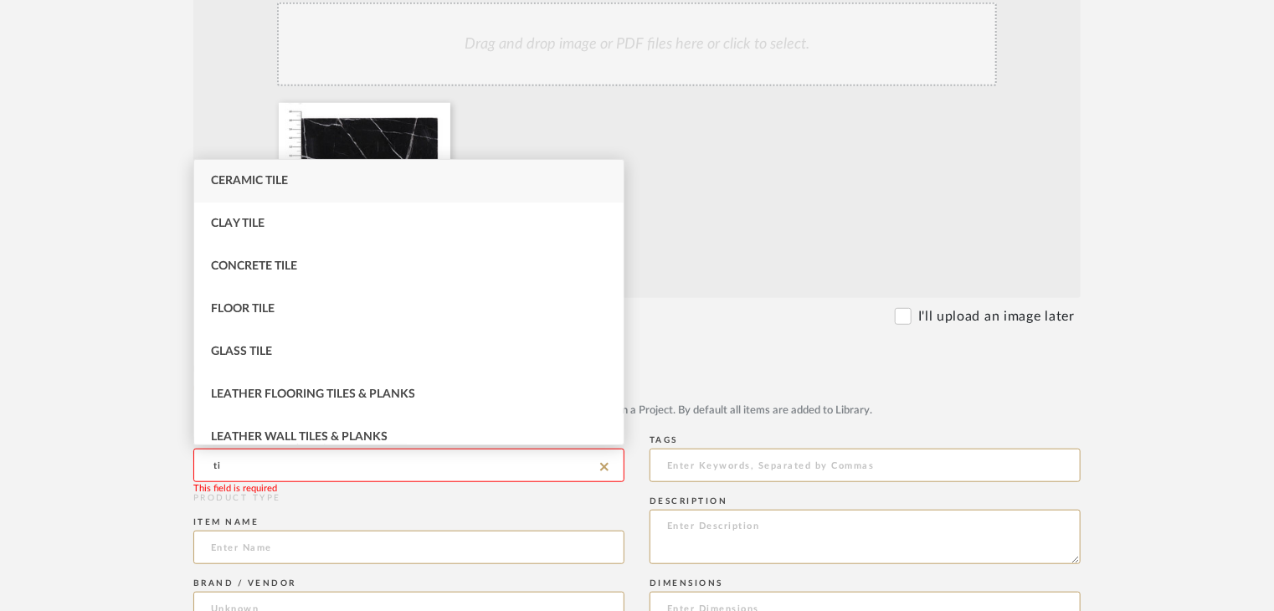
type input "t"
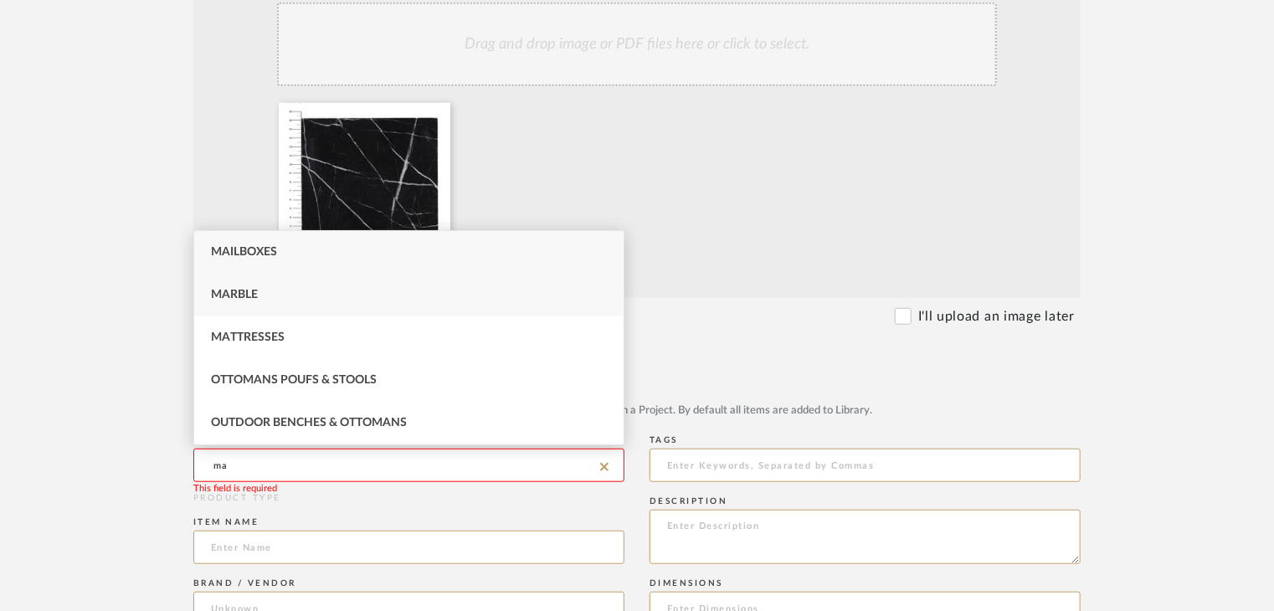
click at [249, 278] on div "Marble" at bounding box center [408, 295] width 429 height 43
type input "Marble"
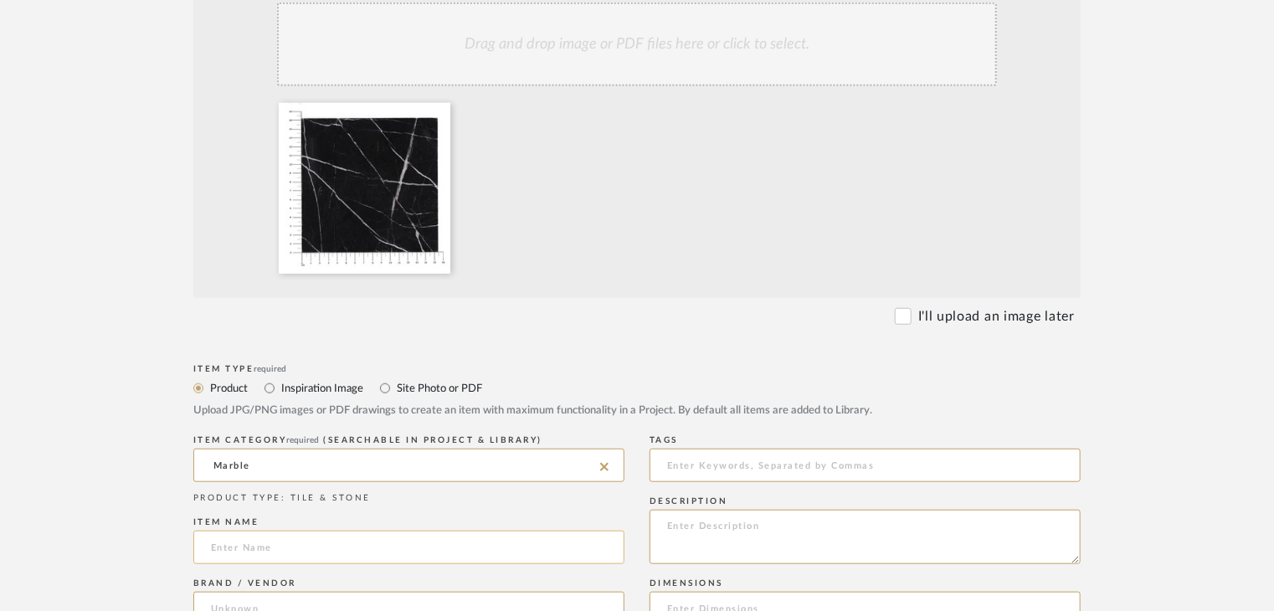
click at [265, 540] on input at bounding box center [408, 547] width 431 height 33
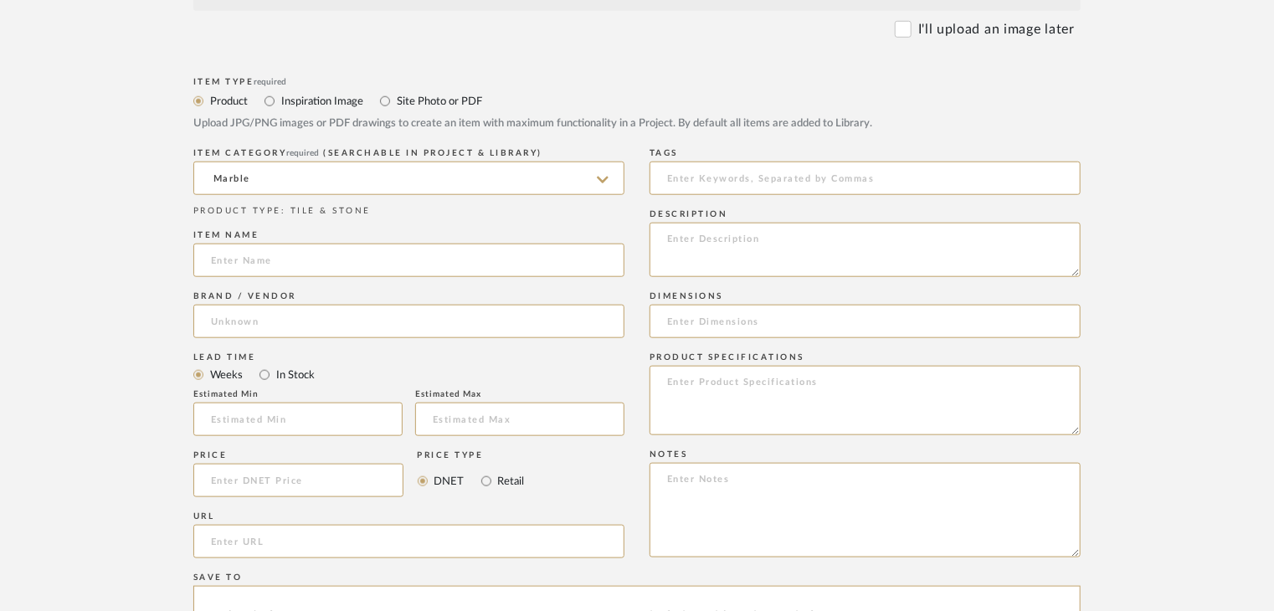
scroll to position [753, 0]
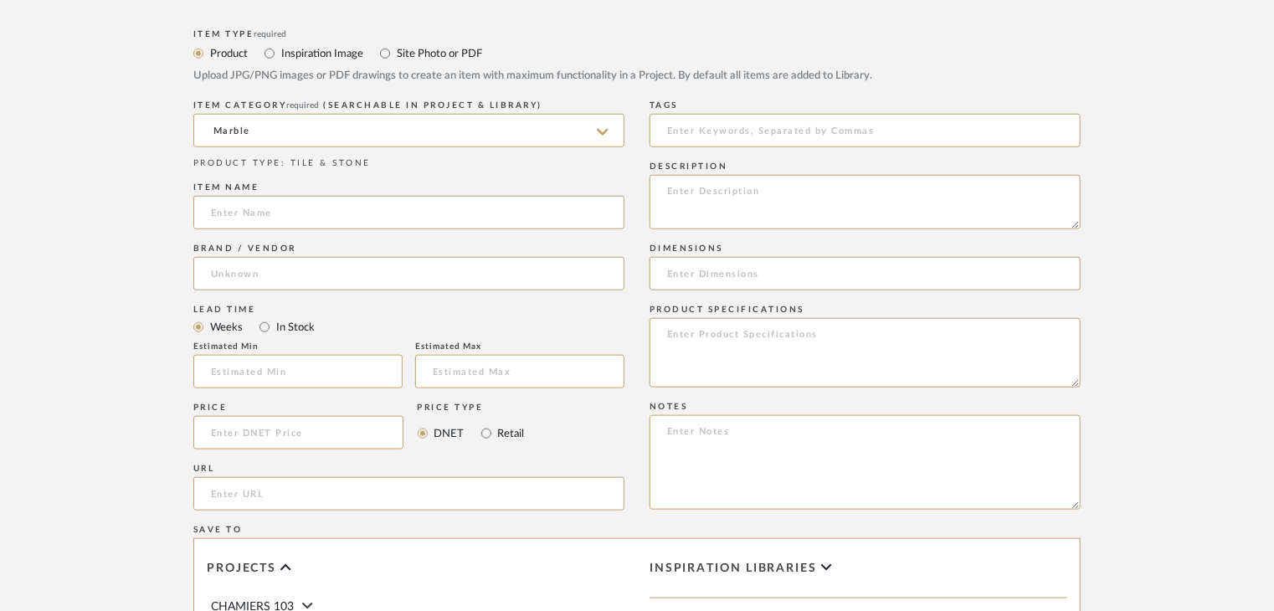
paste input "Black Marcquina"
type input "Black Marcquina"
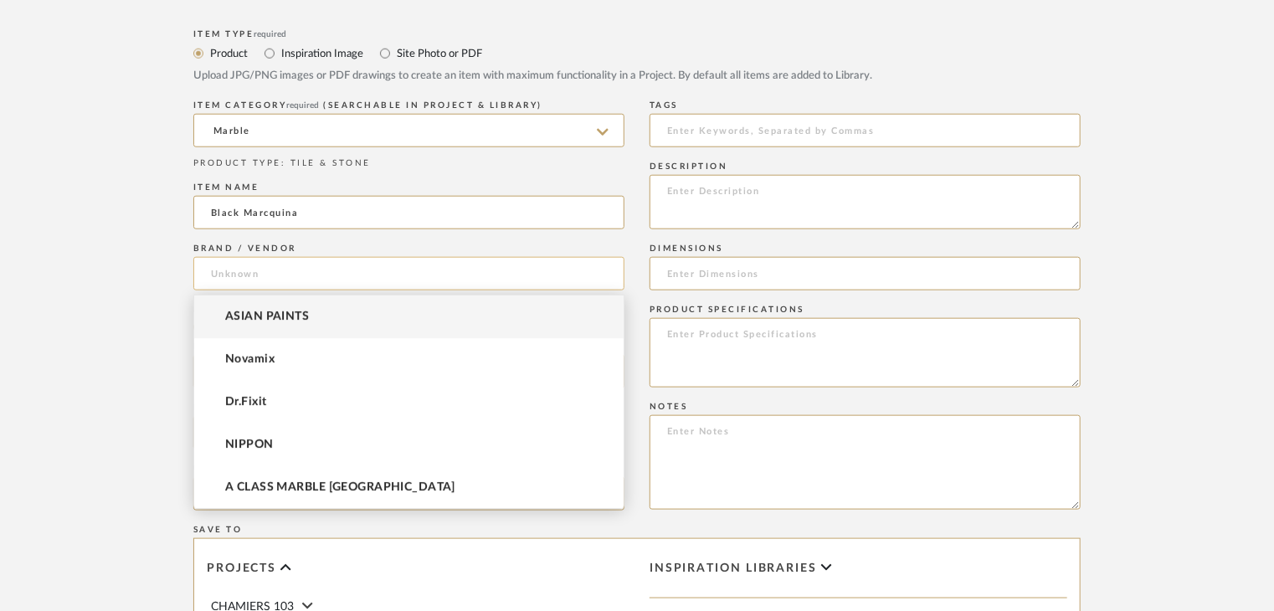
click at [307, 275] on input at bounding box center [408, 273] width 431 height 33
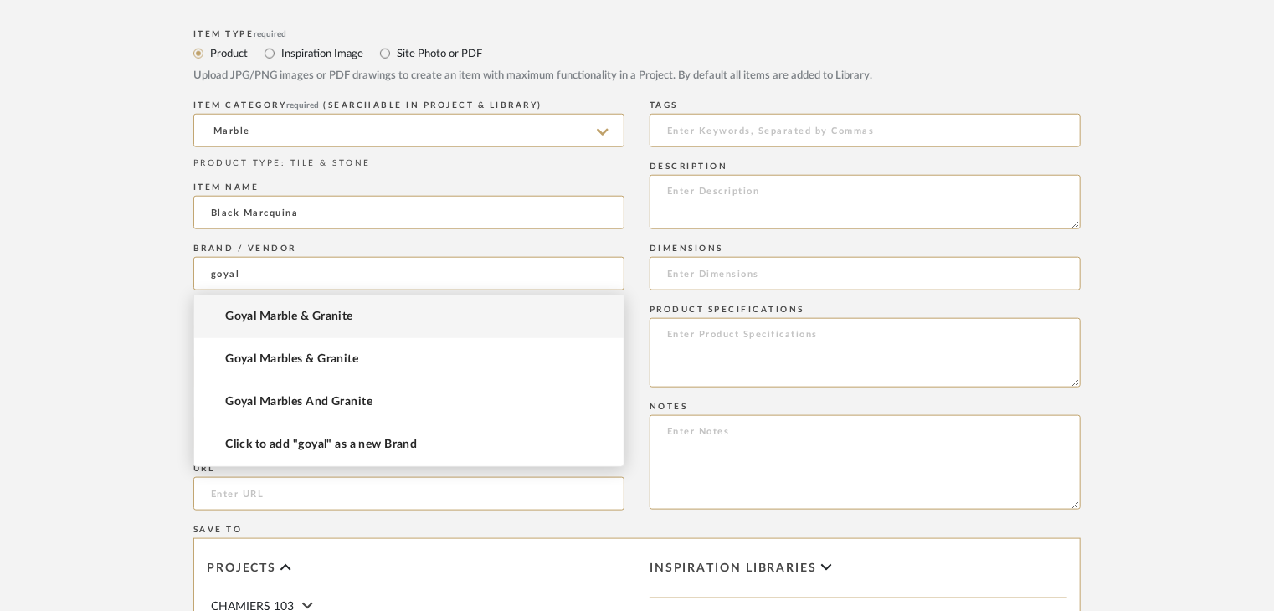
click at [417, 322] on mat-option "Goyal Marble & Granite" at bounding box center [408, 317] width 429 height 43
type input "Goyal Marble & Granite"
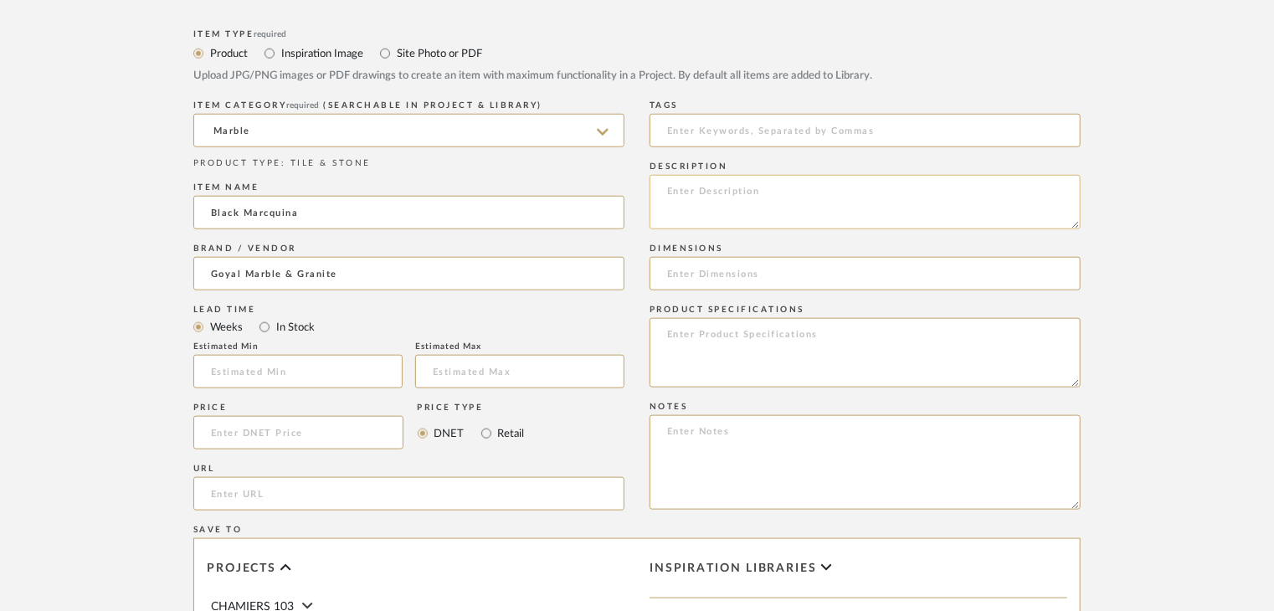
click at [724, 202] on textarea at bounding box center [865, 202] width 431 height 54
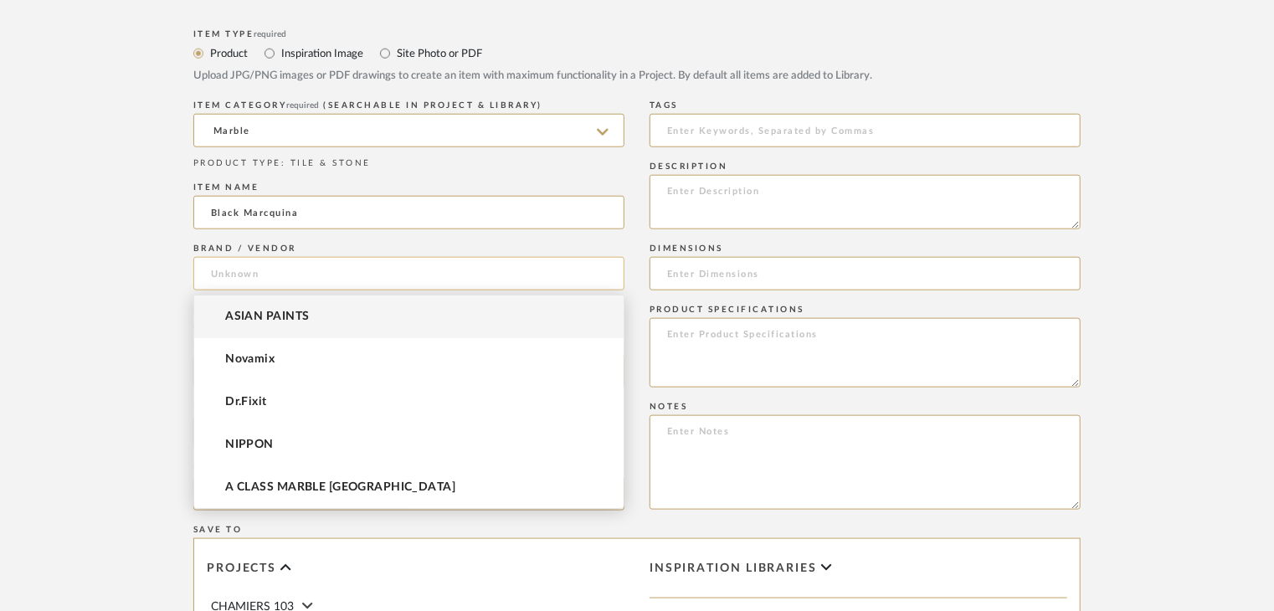
click at [281, 280] on input at bounding box center [408, 273] width 431 height 33
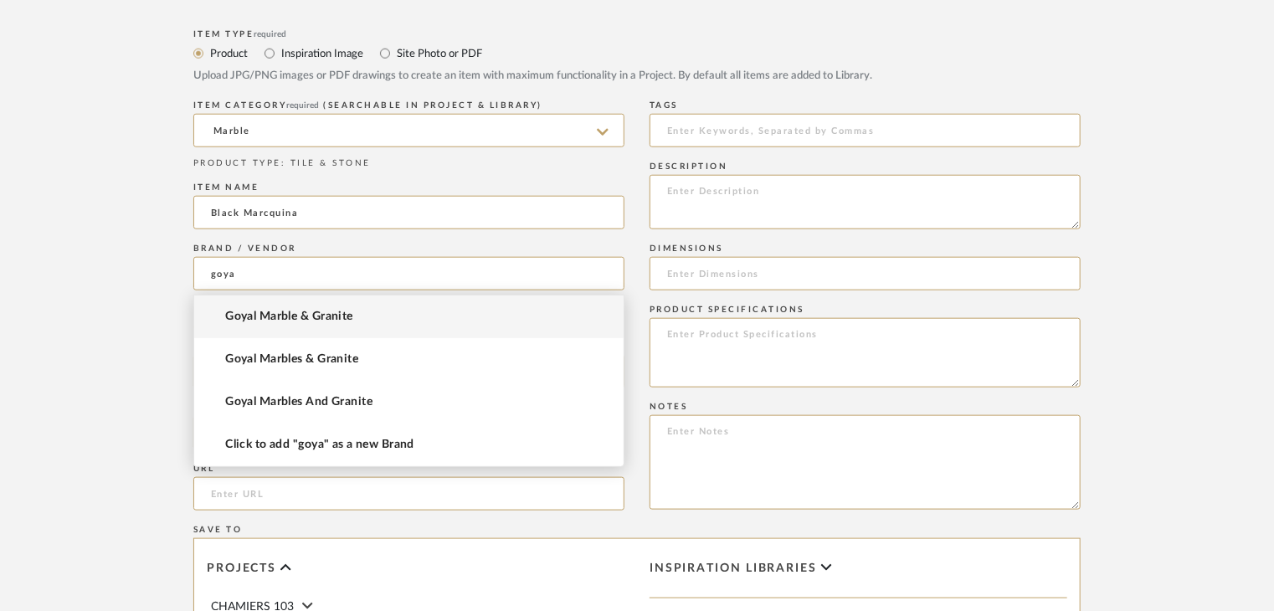
click at [301, 322] on span "Goyal Marble & Granite" at bounding box center [289, 317] width 128 height 14
type input "Goyal Marble & Granite"
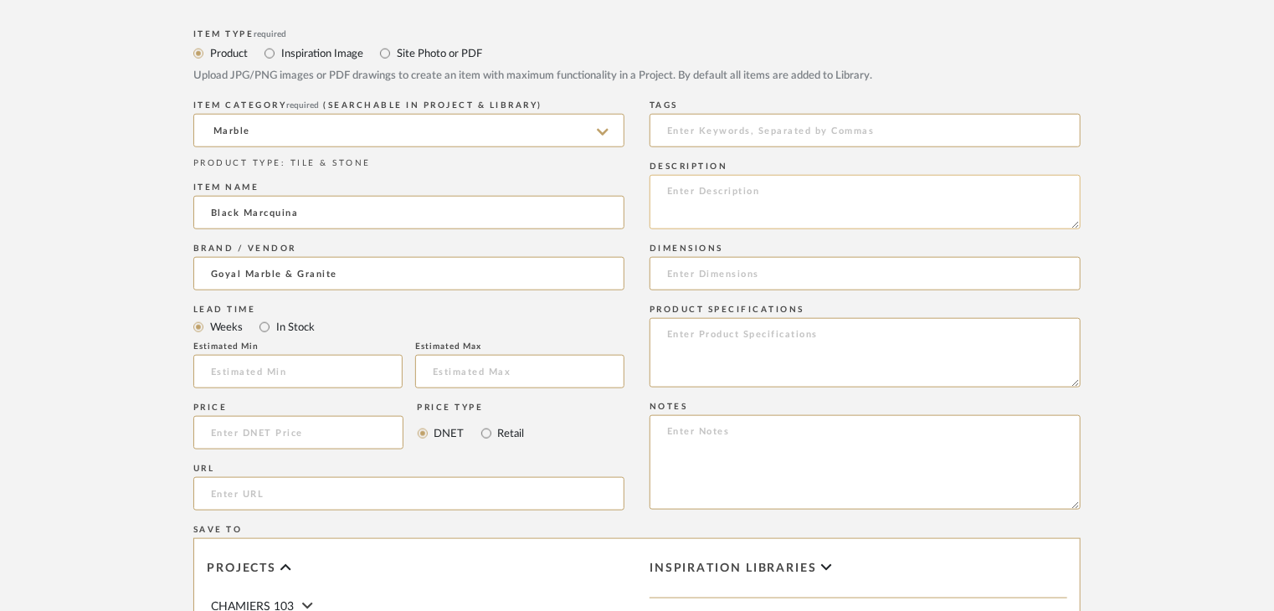
click at [759, 198] on textarea at bounding box center [865, 202] width 431 height 54
paste textarea "Type: Marble Price: Sample available: YES Sample Internal reference number:TS-M…"
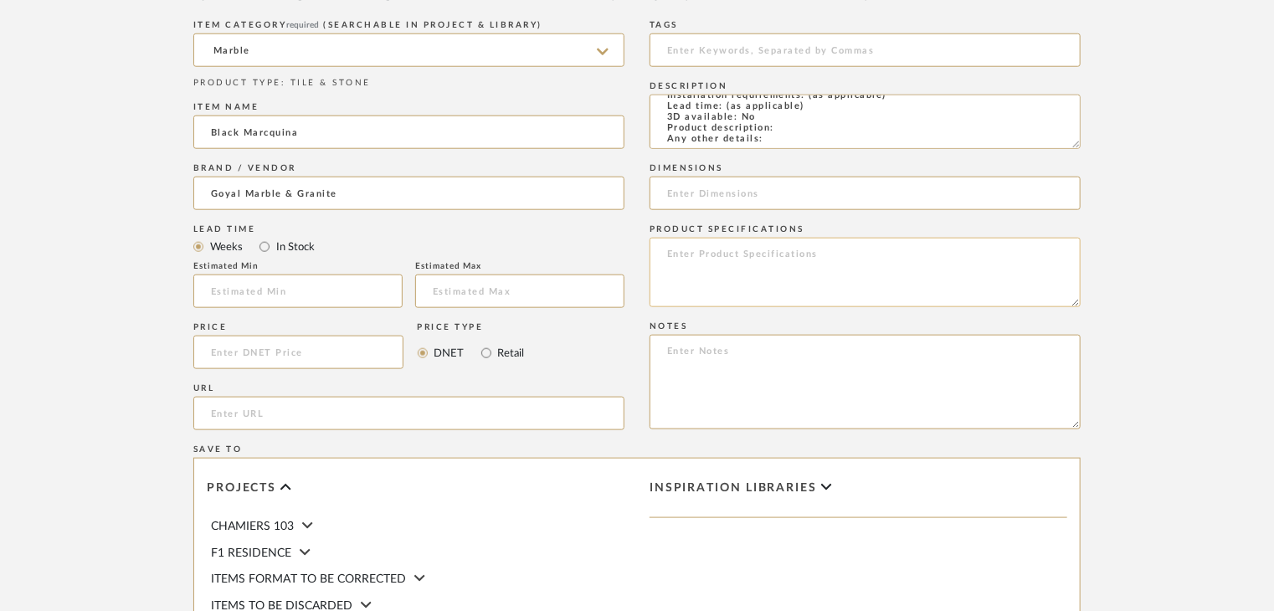
scroll to position [1138, 0]
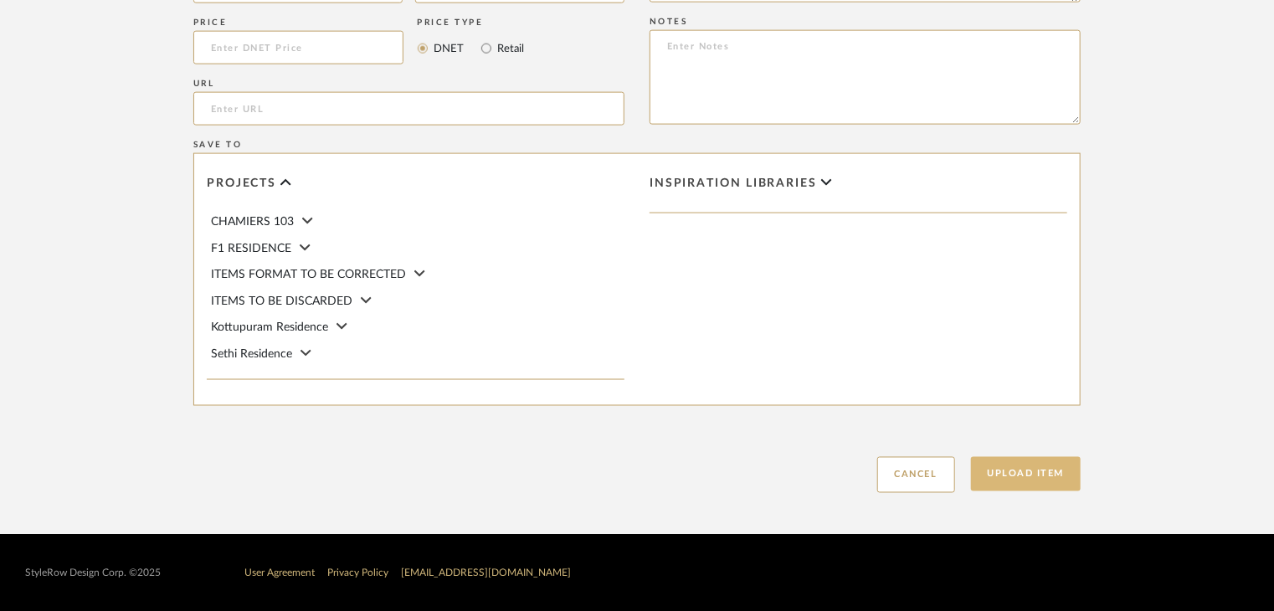
type textarea "Type: Marble Price: Sample available: YES Sample Internal reference number:TS-M…"
click at [1018, 475] on button "Upload Item" at bounding box center [1026, 474] width 110 height 34
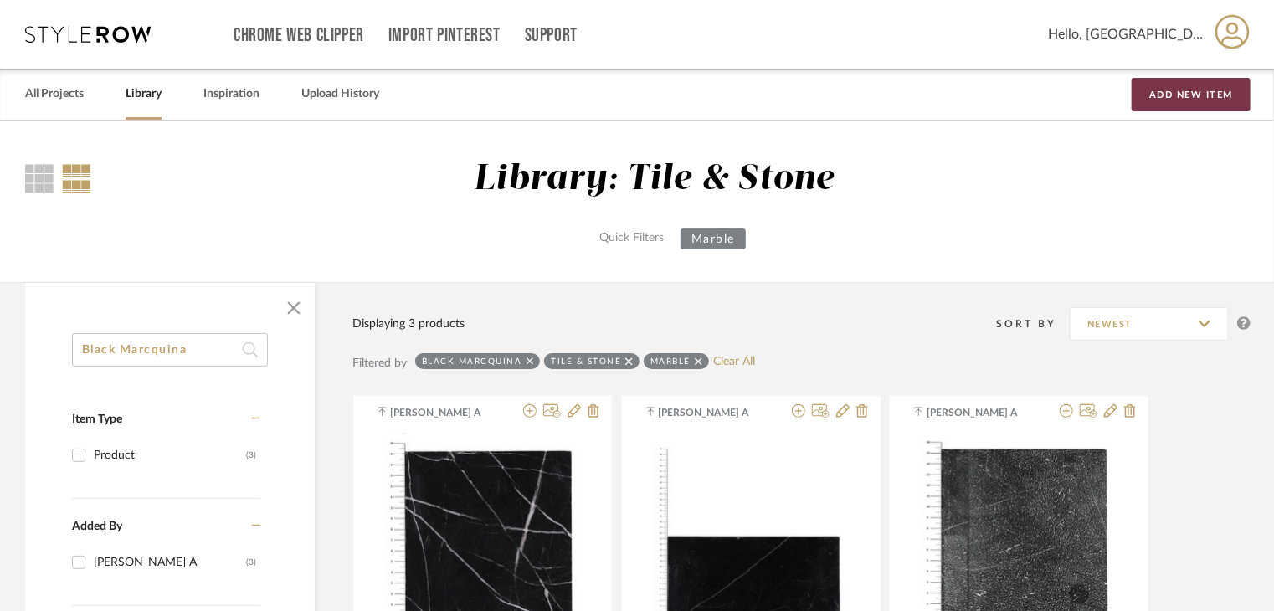
click at [1170, 94] on button "Add New Item" at bounding box center [1191, 94] width 119 height 33
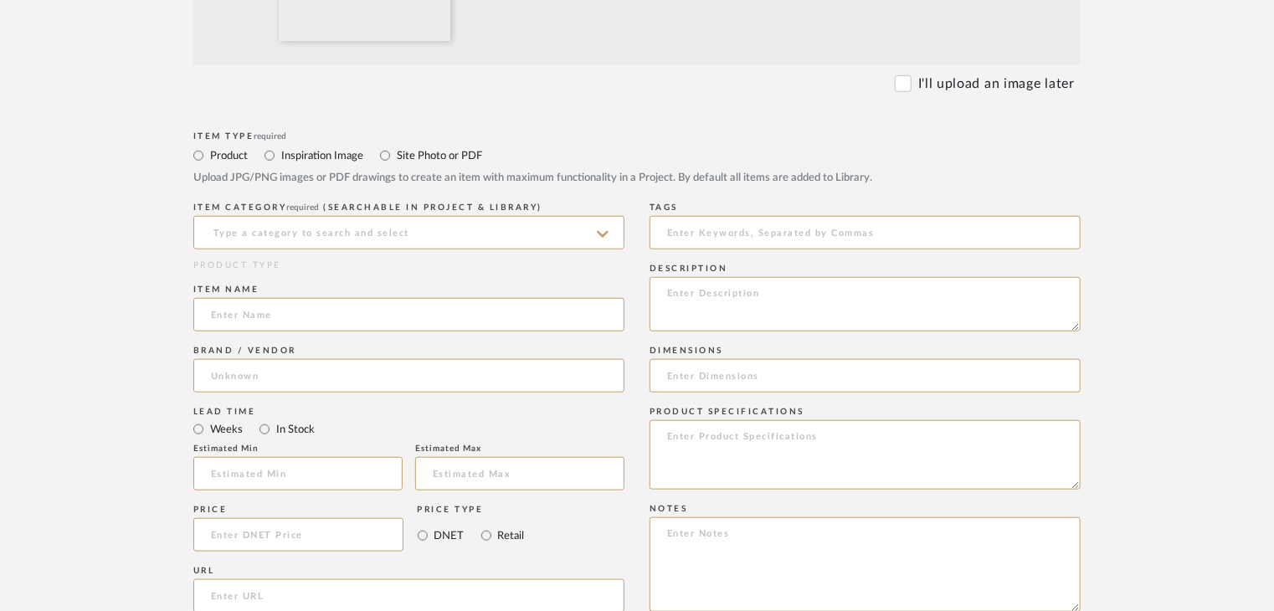
scroll to position [670, 0]
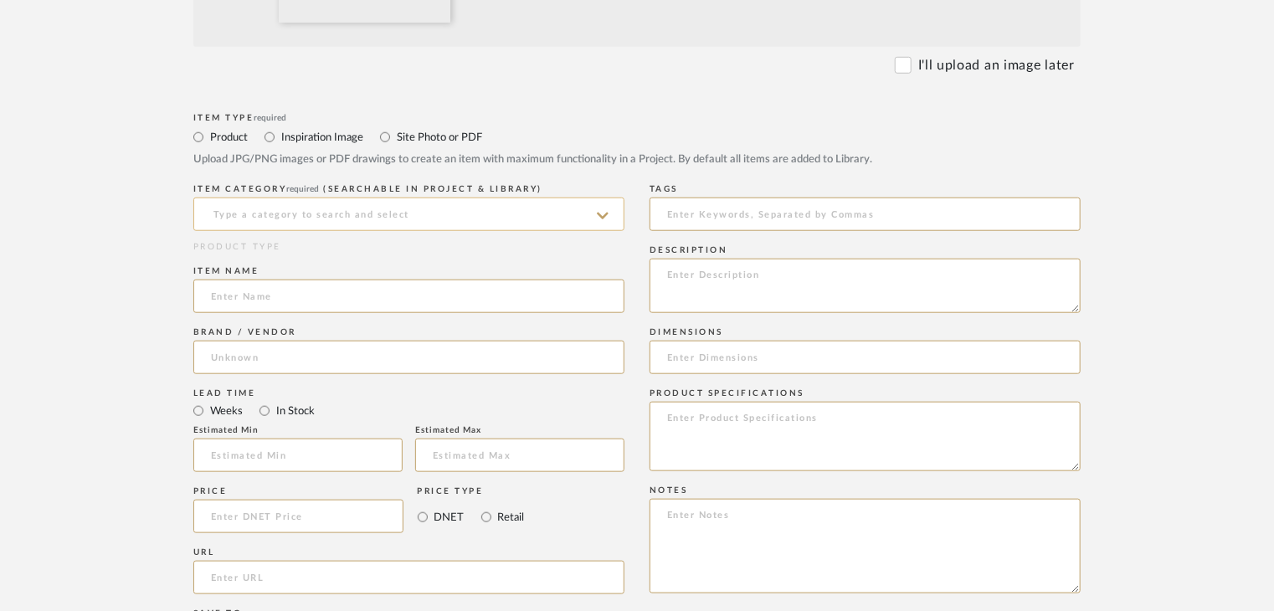
click at [355, 207] on input at bounding box center [408, 214] width 431 height 33
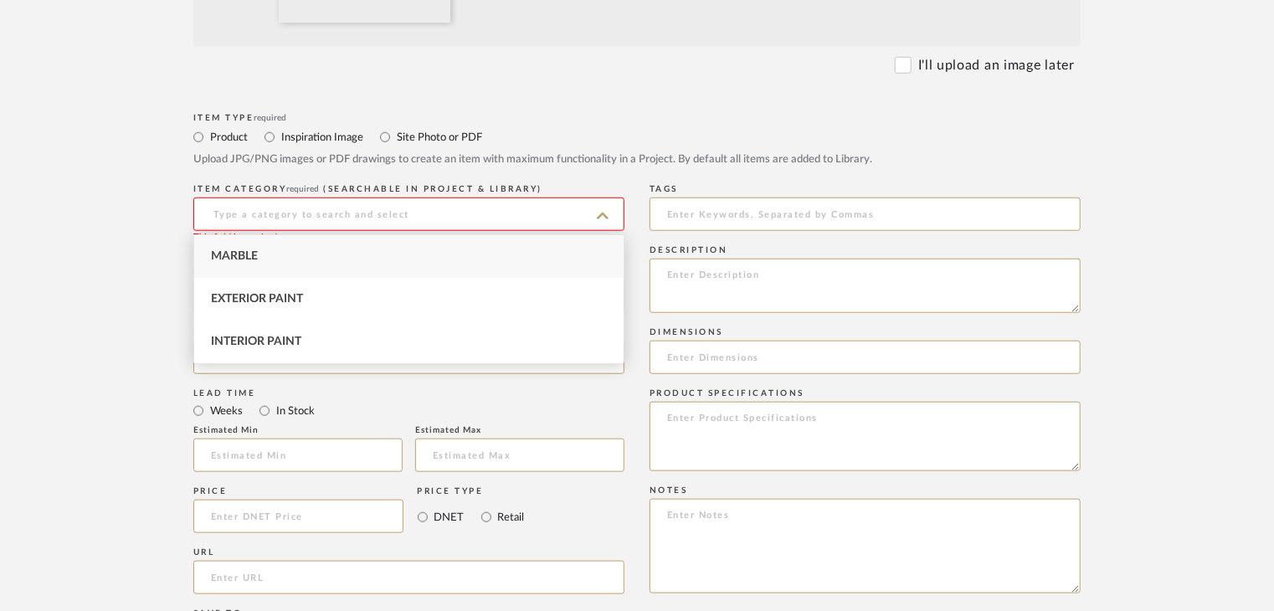
click at [368, 252] on div "Marble" at bounding box center [408, 256] width 429 height 43
type input "Marble"
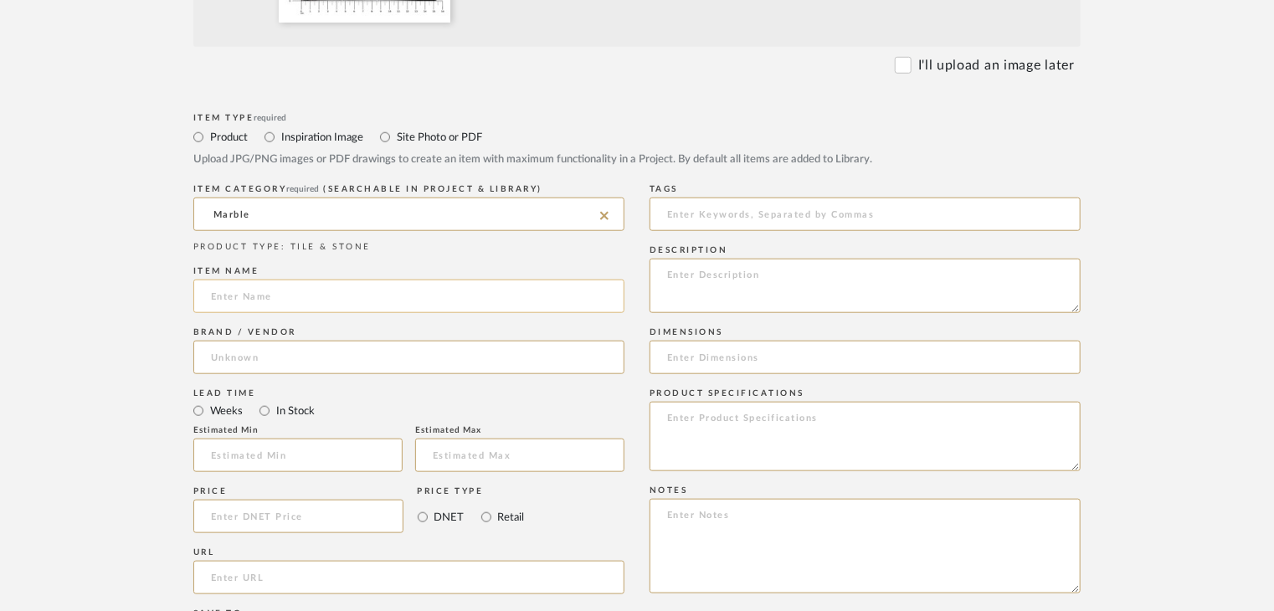
click at [359, 310] on input at bounding box center [408, 296] width 431 height 33
paste input "Black Marcquina"
type input "Black Marcquina"
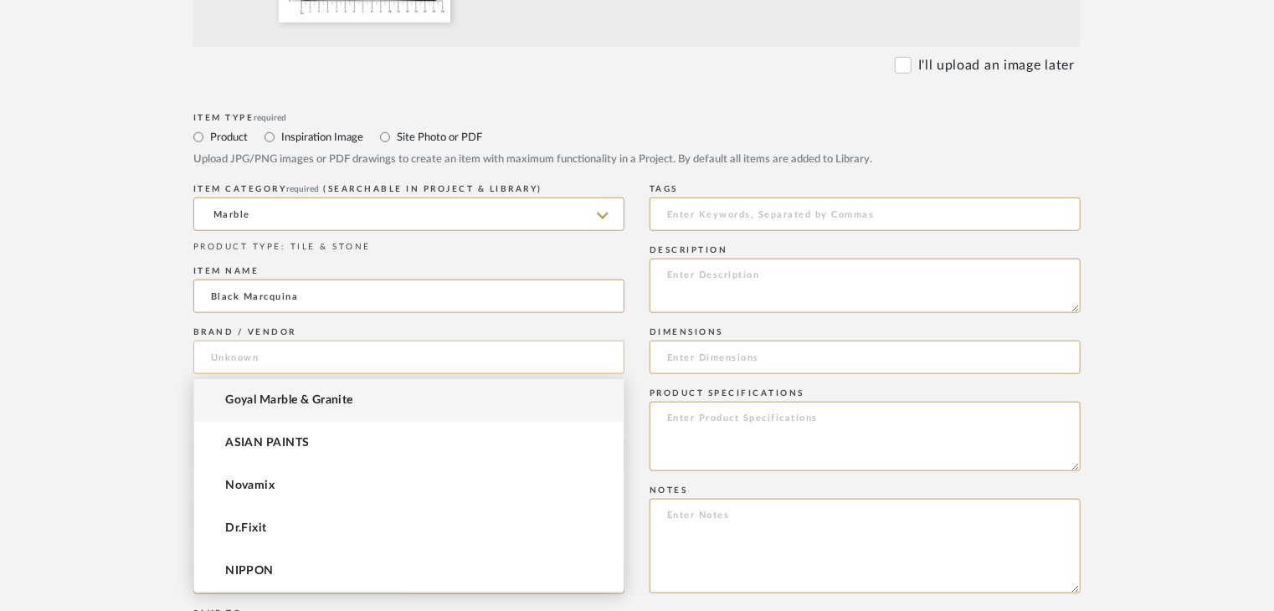
click at [415, 353] on input at bounding box center [408, 357] width 431 height 33
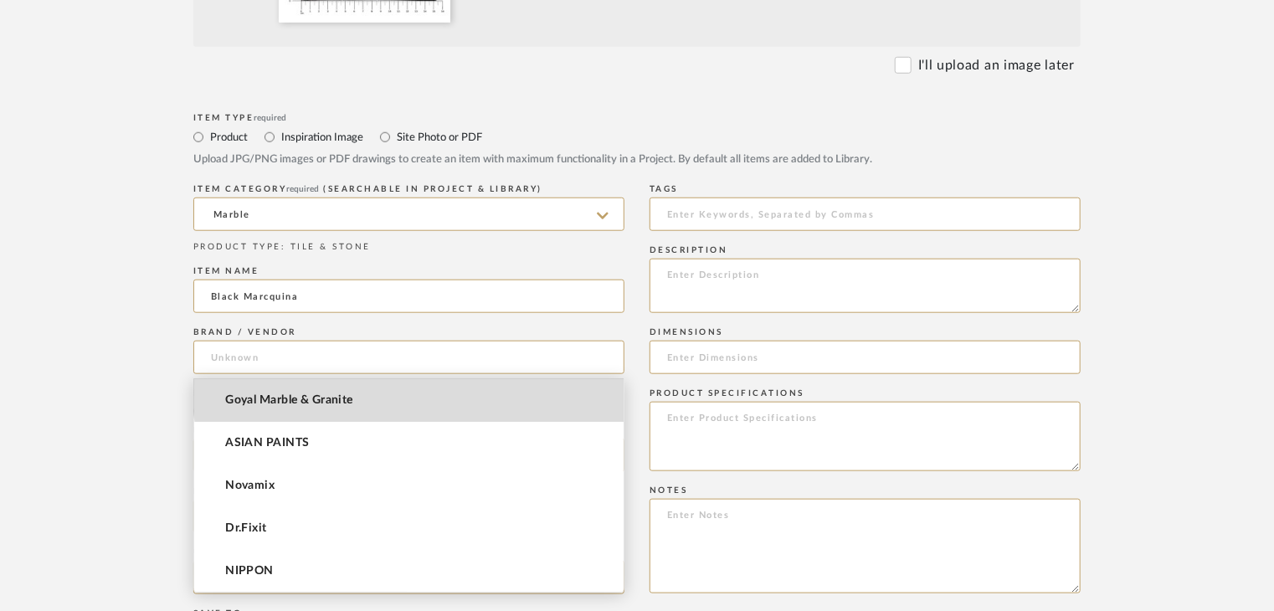
click at [413, 381] on mat-option "Goyal Marble & Granite" at bounding box center [408, 400] width 429 height 43
type input "Goyal Marble & Granite"
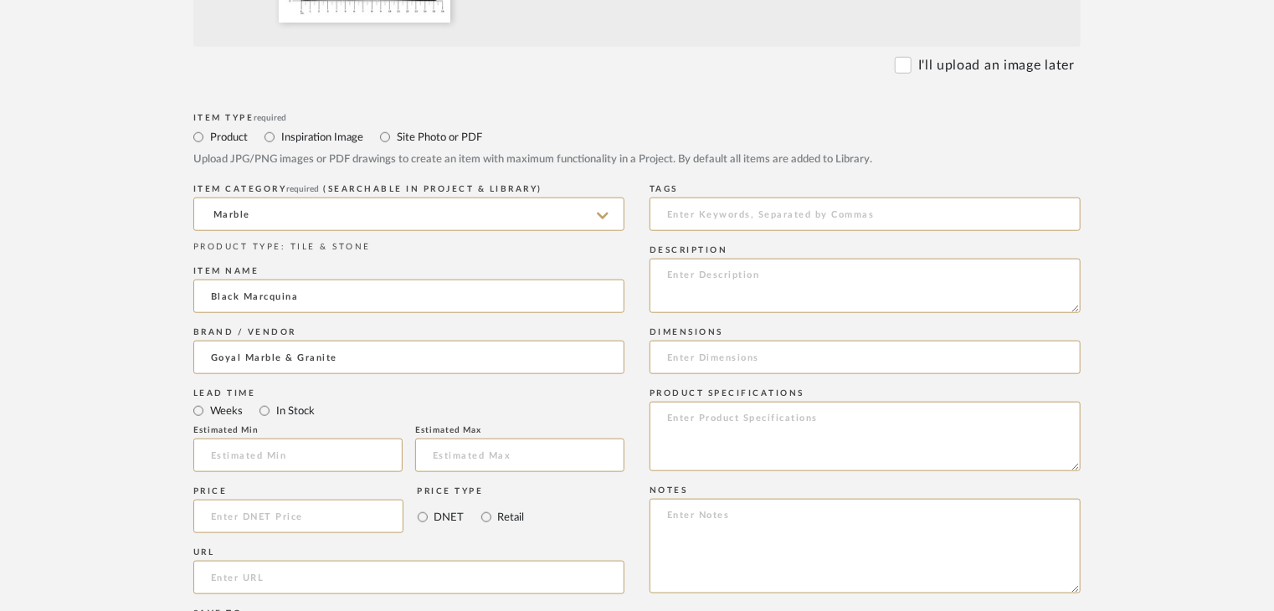
click at [643, 289] on div "Item Type required Product Inspiration Image Site Photo or PDF Upload JPG/PNG i…" at bounding box center [636, 535] width 887 height 853
click at [688, 290] on textarea at bounding box center [865, 286] width 431 height 54
paste textarea "Type: Marble Price: Sample available: YES Sample Internal reference number:TS-M…"
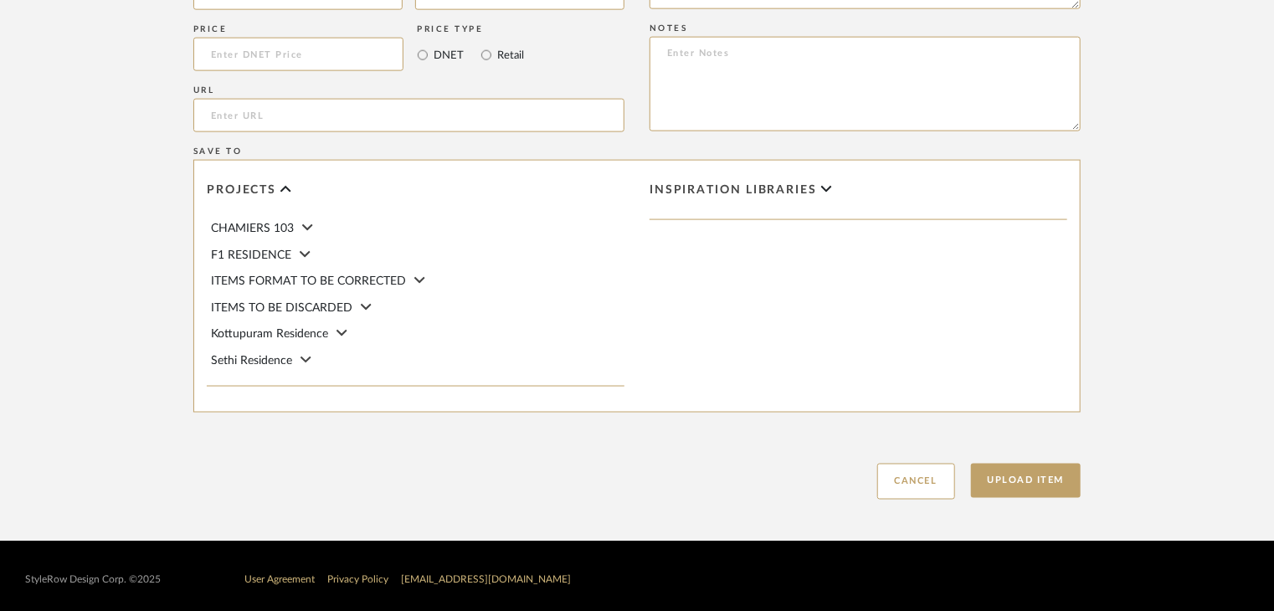
scroll to position [1138, 0]
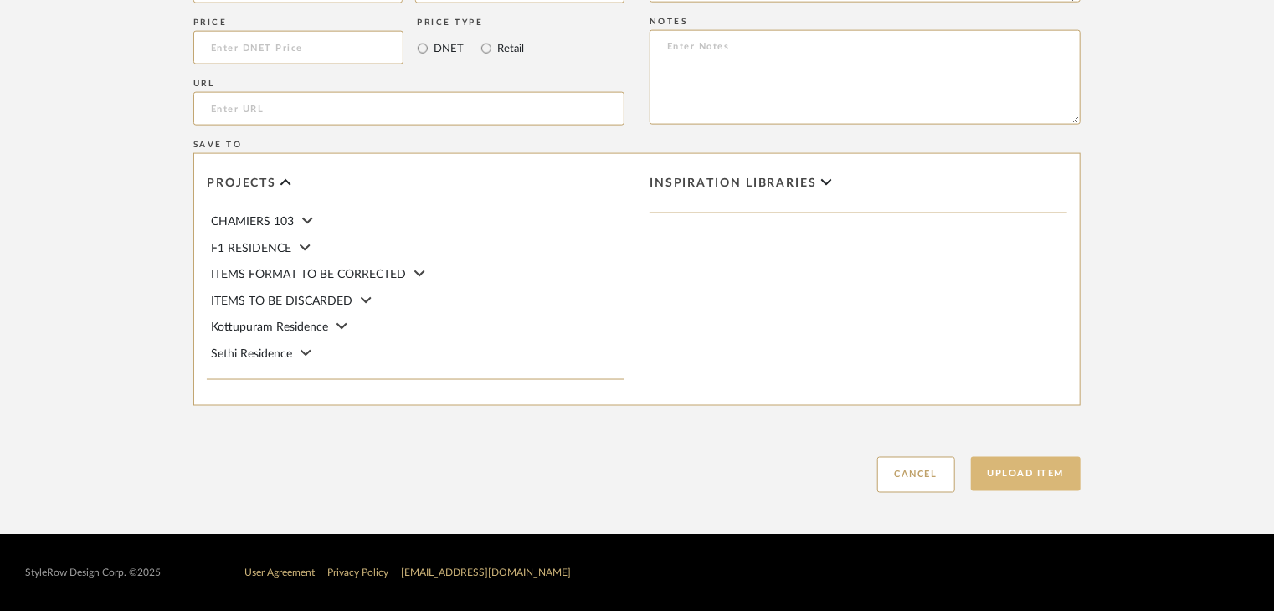
type textarea "Type: Marble Price: Sample available: YES Sample Internal reference number:TS-M…"
click at [1035, 481] on button "Upload Item" at bounding box center [1026, 474] width 110 height 34
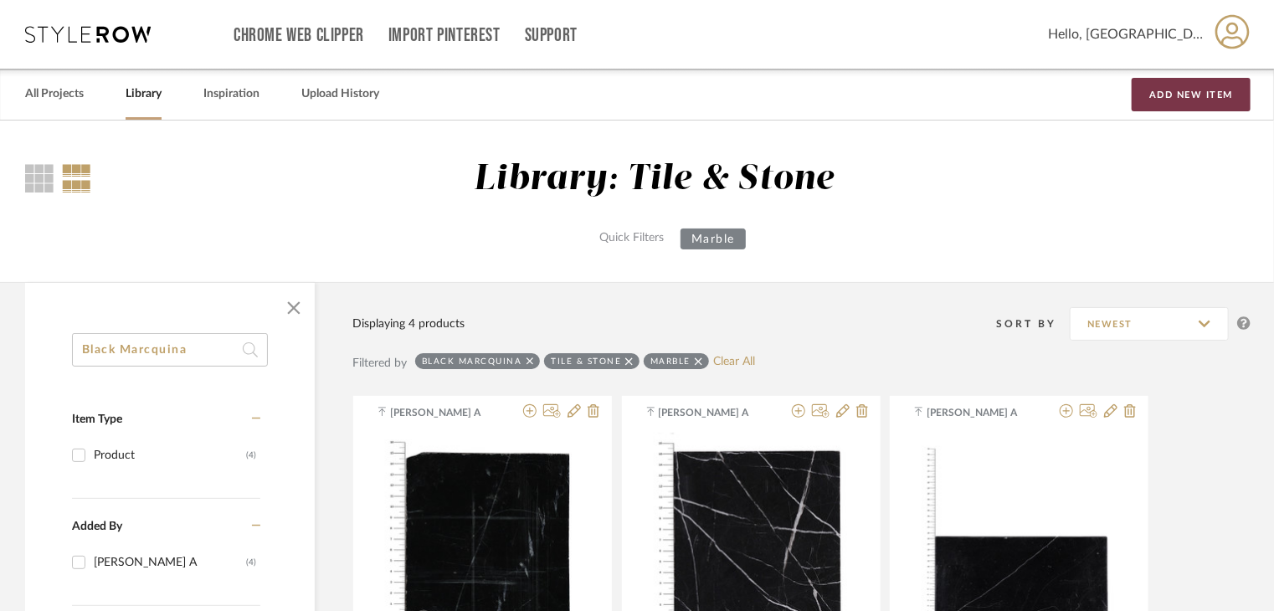
click at [1202, 85] on button "Add New Item" at bounding box center [1191, 94] width 119 height 33
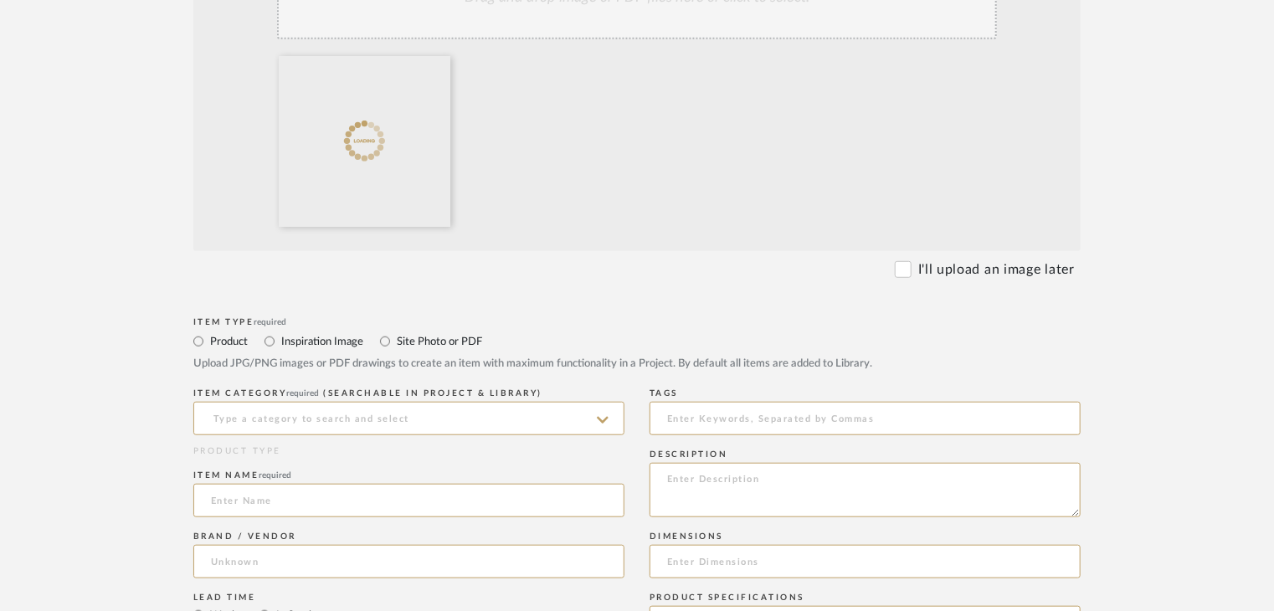
scroll to position [502, 0]
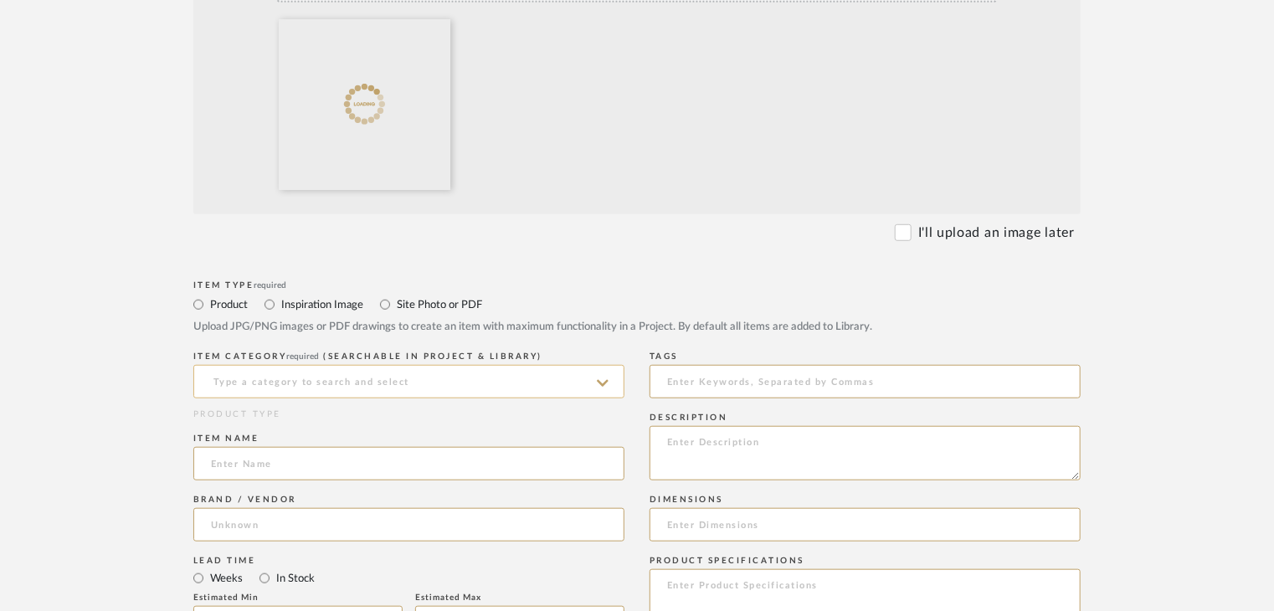
click at [385, 386] on input at bounding box center [408, 381] width 431 height 33
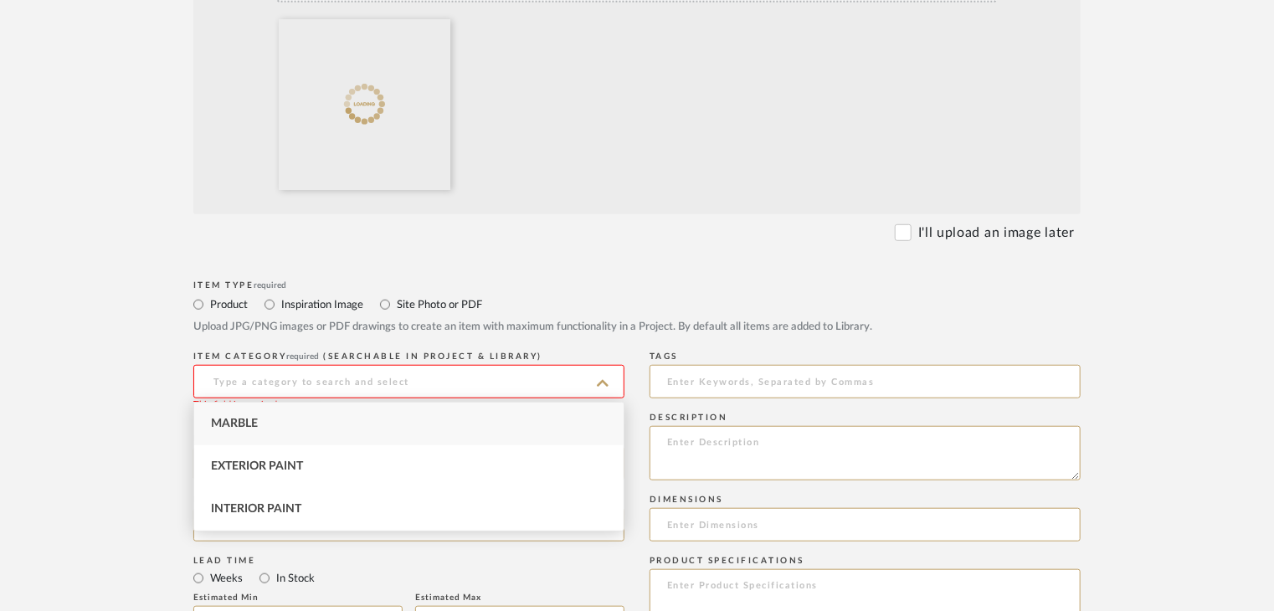
drag, startPoint x: 372, startPoint y: 423, endPoint x: 388, endPoint y: 459, distance: 39.7
click at [373, 426] on div "Marble" at bounding box center [408, 424] width 429 height 43
type input "Marble"
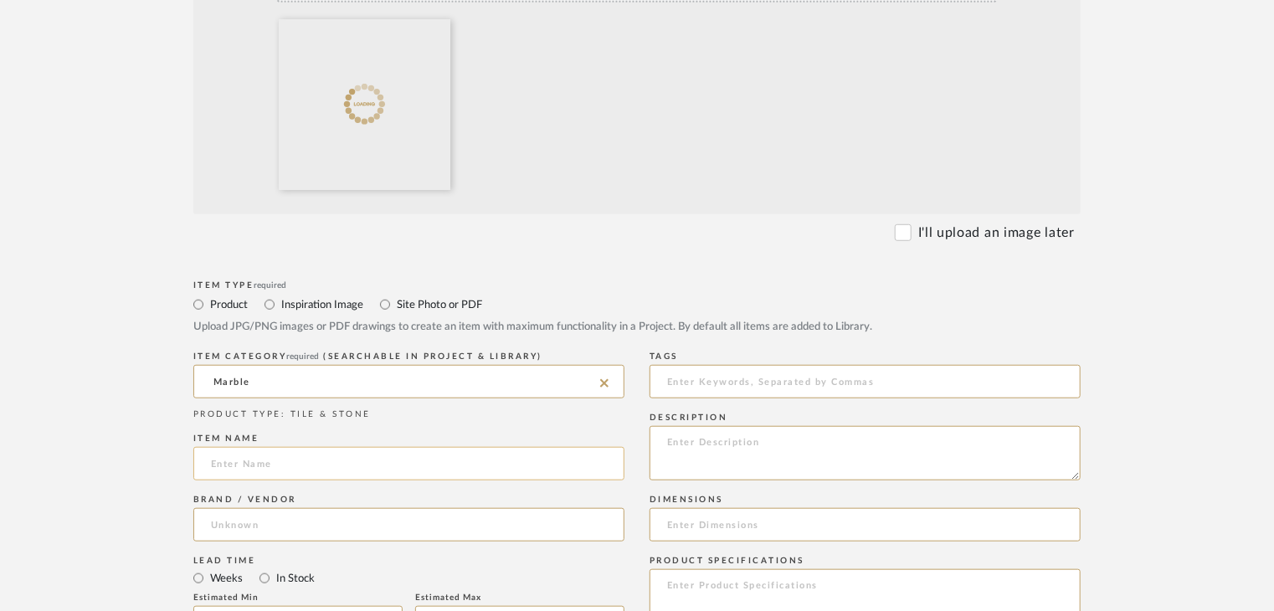
click at [385, 470] on input at bounding box center [408, 463] width 431 height 33
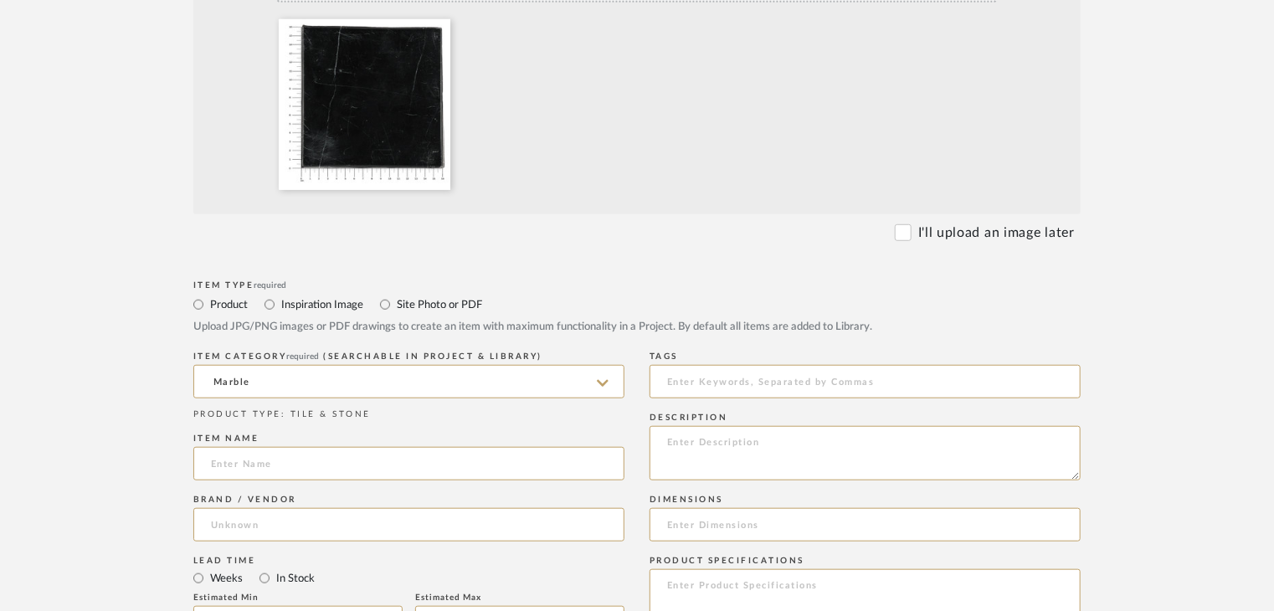
drag, startPoint x: 610, startPoint y: 434, endPoint x: 589, endPoint y: 439, distance: 21.3
click at [595, 437] on div "Item name" at bounding box center [408, 439] width 431 height 10
click at [474, 460] on input at bounding box center [408, 463] width 431 height 33
paste input "Black Marcquina"
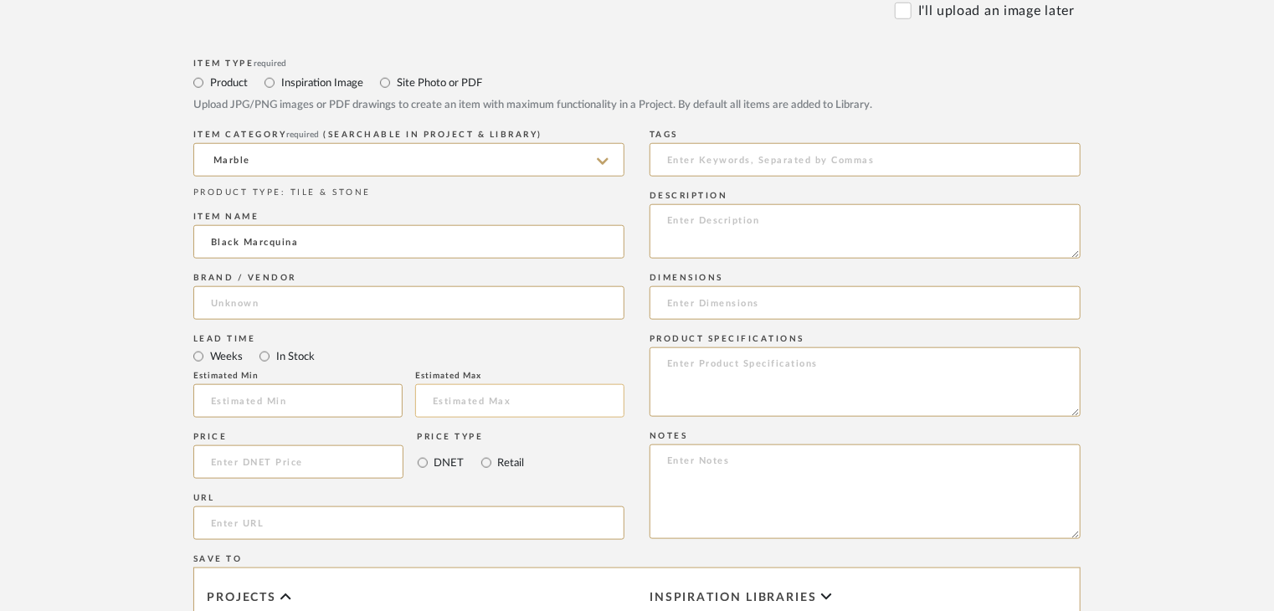
scroll to position [753, 0]
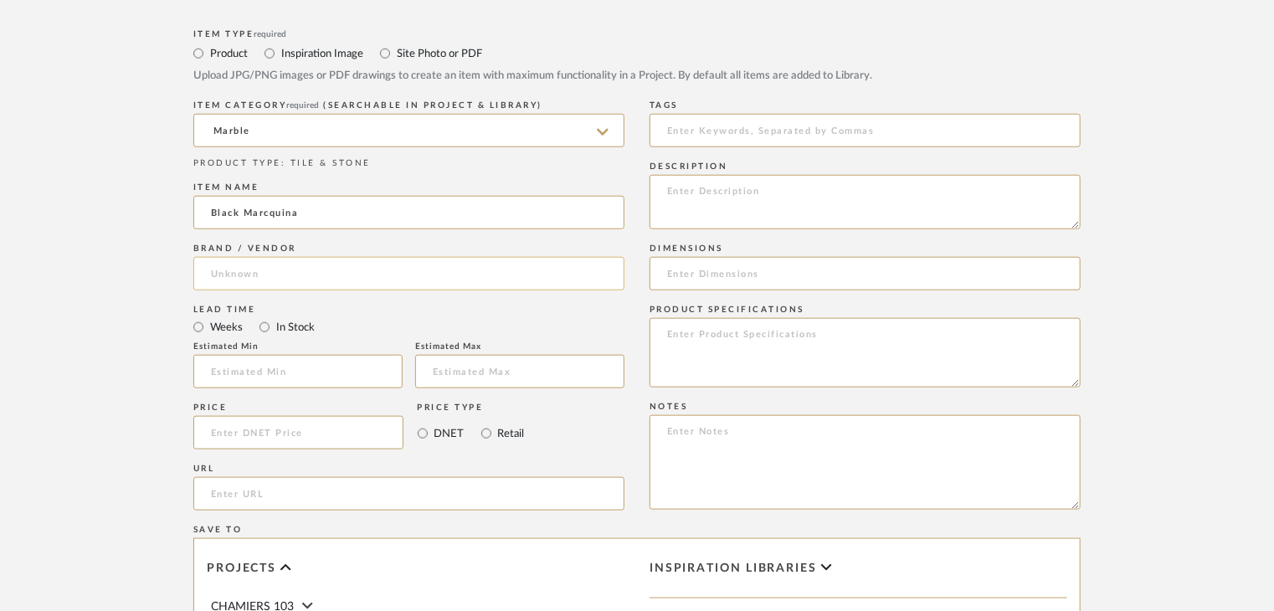
type input "Black Marcquina"
click at [355, 280] on input at bounding box center [408, 273] width 431 height 33
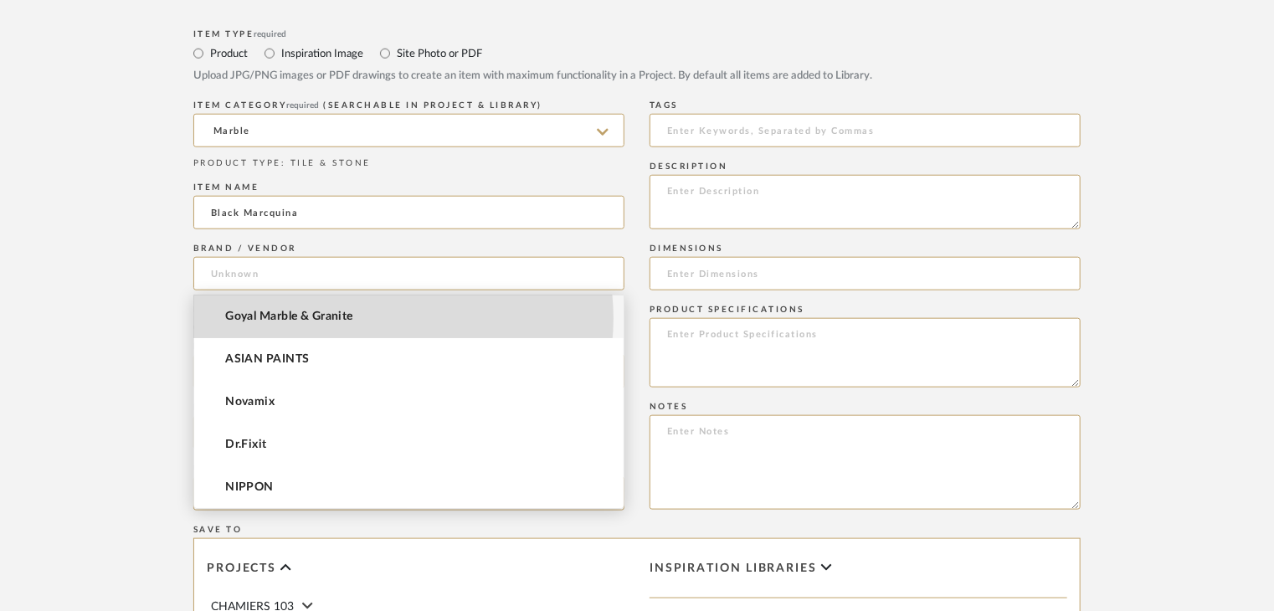
click at [372, 318] on mat-option "Goyal Marble & Granite" at bounding box center [408, 317] width 429 height 43
type input "Goyal Marble & Granite"
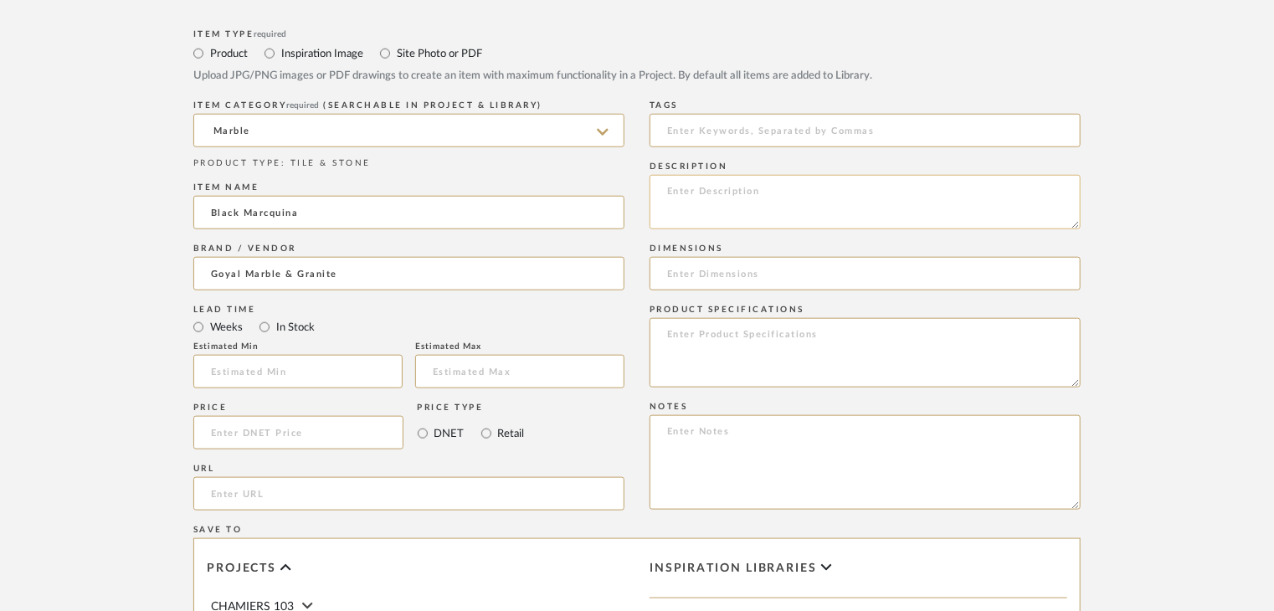
click at [746, 181] on textarea at bounding box center [865, 202] width 431 height 54
paste textarea "Type: Marble Price: Sample available: YES Sample Internal reference number:TS-M…"
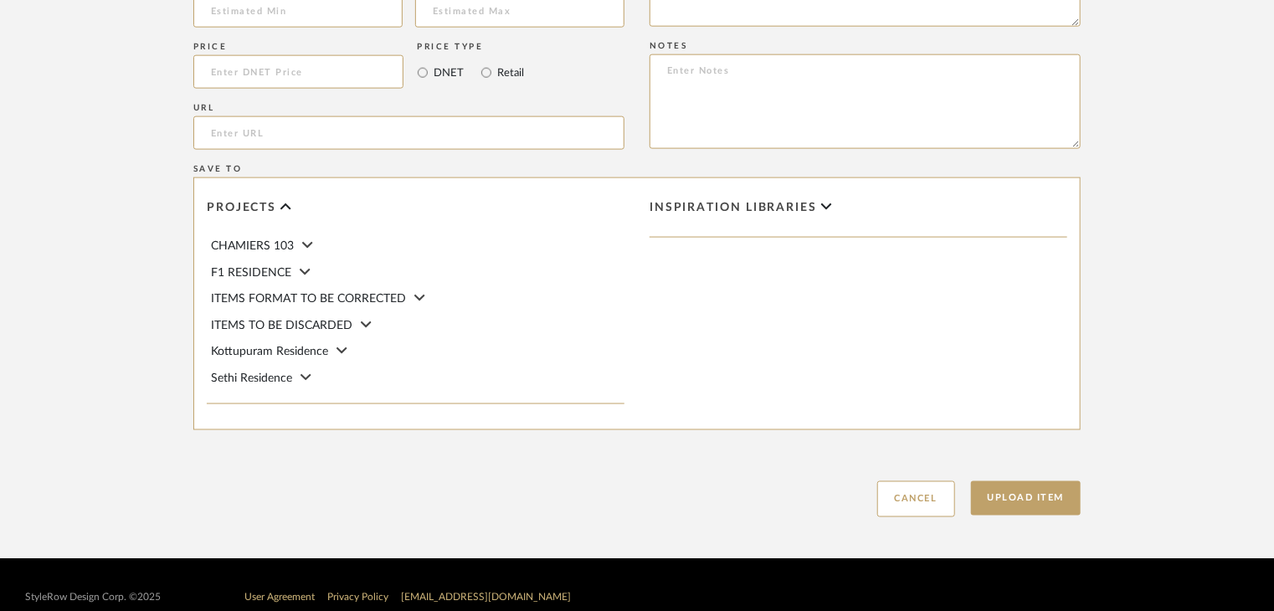
scroll to position [1138, 0]
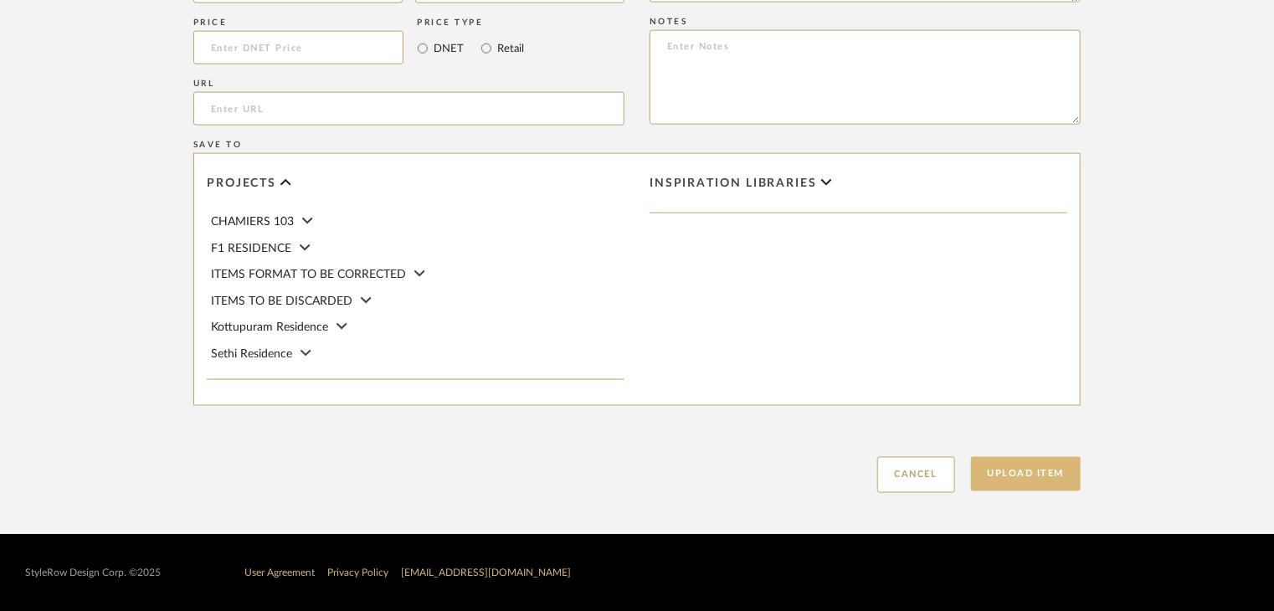
type textarea "Type: Marble Price: Sample available: YES Sample Internal reference number:TS-M…"
click at [1028, 470] on button "Upload Item" at bounding box center [1026, 474] width 110 height 34
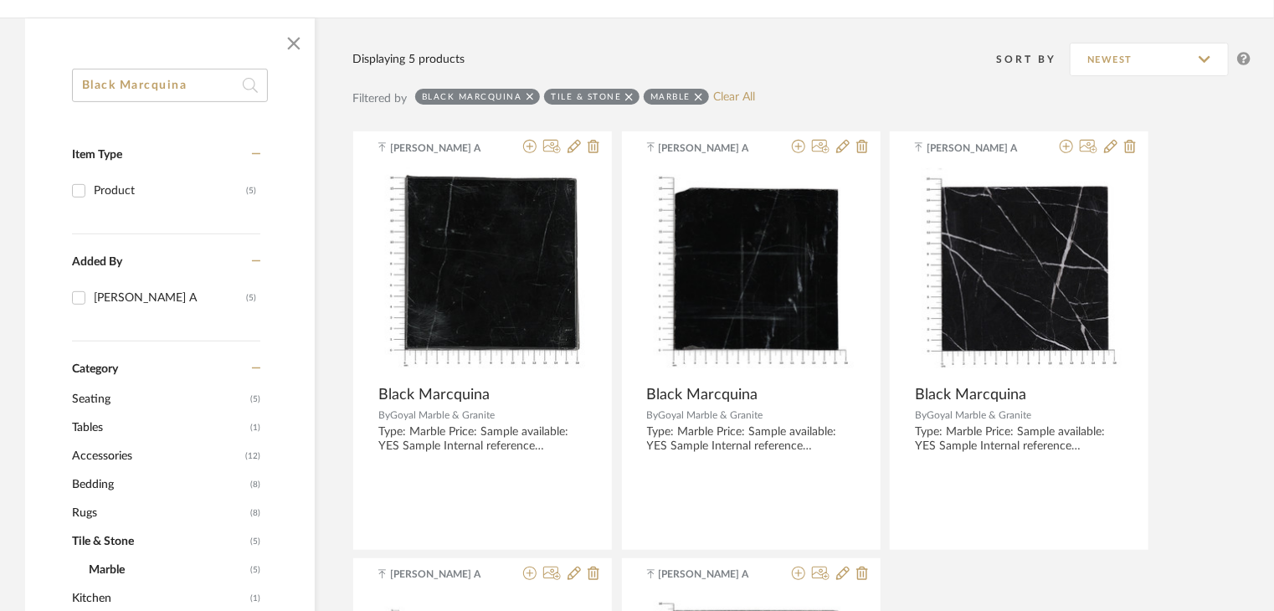
scroll to position [251, 0]
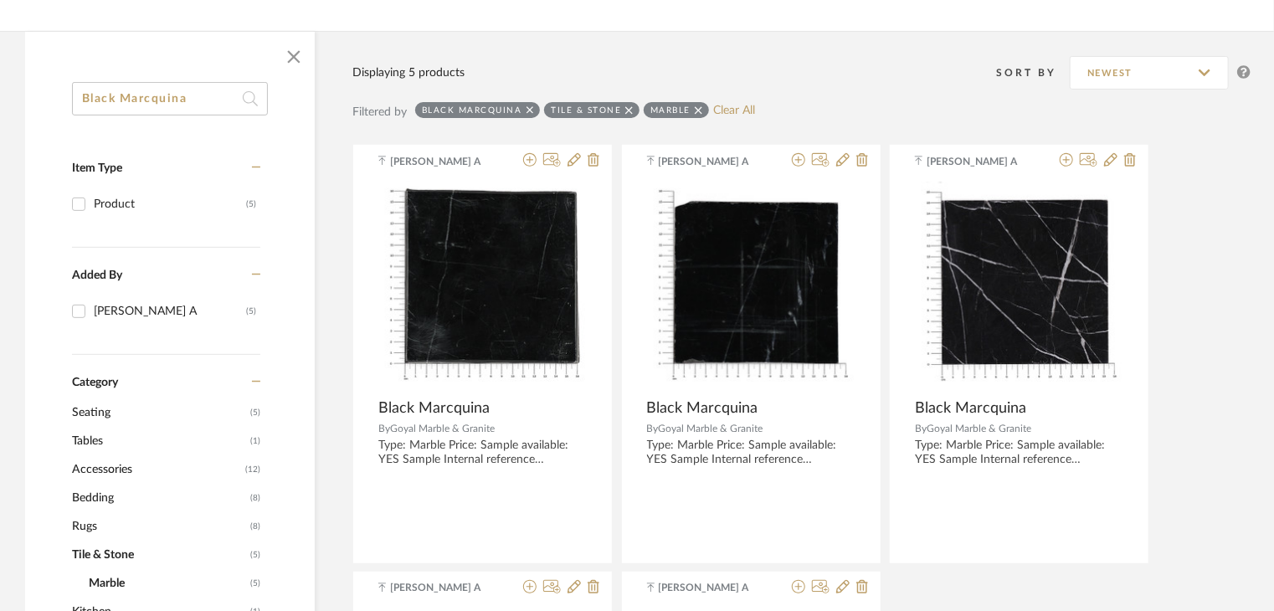
drag, startPoint x: 206, startPoint y: 101, endPoint x: 0, endPoint y: 103, distance: 205.9
paste input "TS-MR-019-SB"
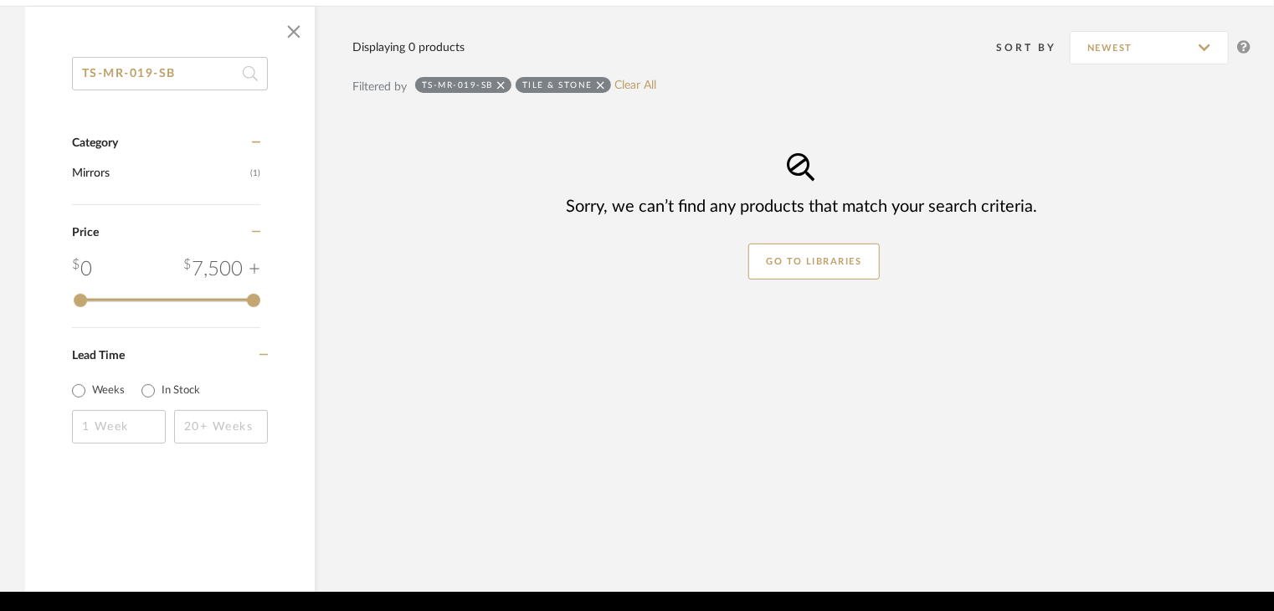
drag, startPoint x: 199, startPoint y: 75, endPoint x: 0, endPoint y: 130, distance: 206.8
click at [0, 130] on div "TS-MR-019-SB Category Mirrors (1) Price 0 7,500 + 0 7500 Lead Time Weeks In Sto…" at bounding box center [637, 299] width 1274 height 586
paste input "Black Portoro"
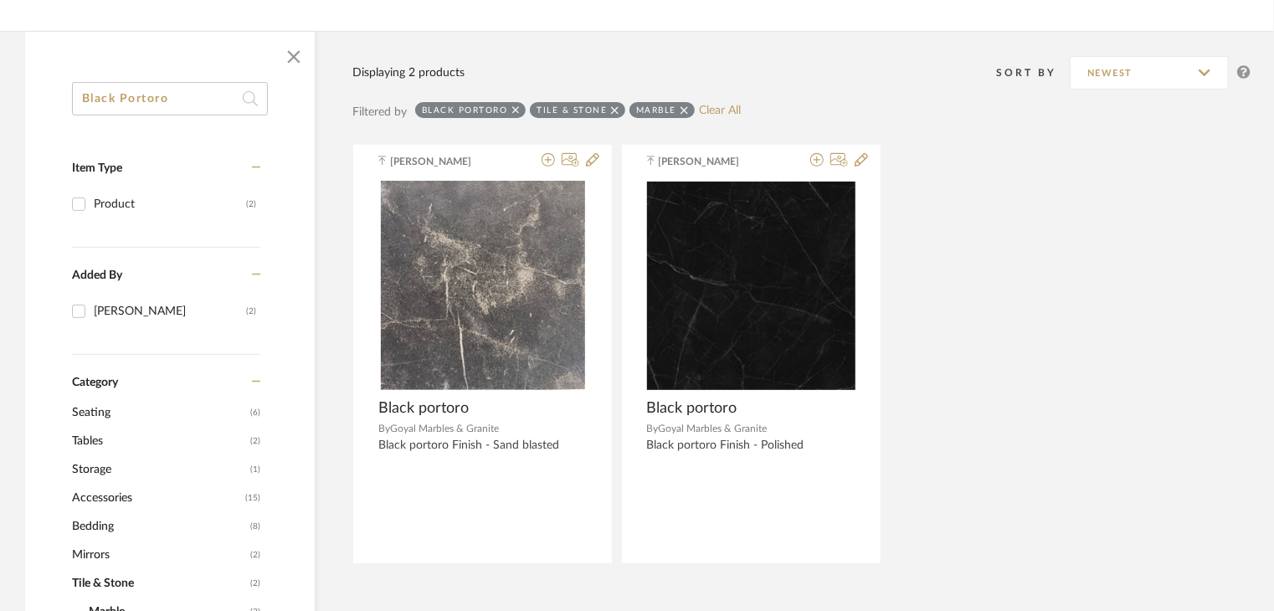
type input "Black Portoro"
